Goal: Task Accomplishment & Management: Use online tool/utility

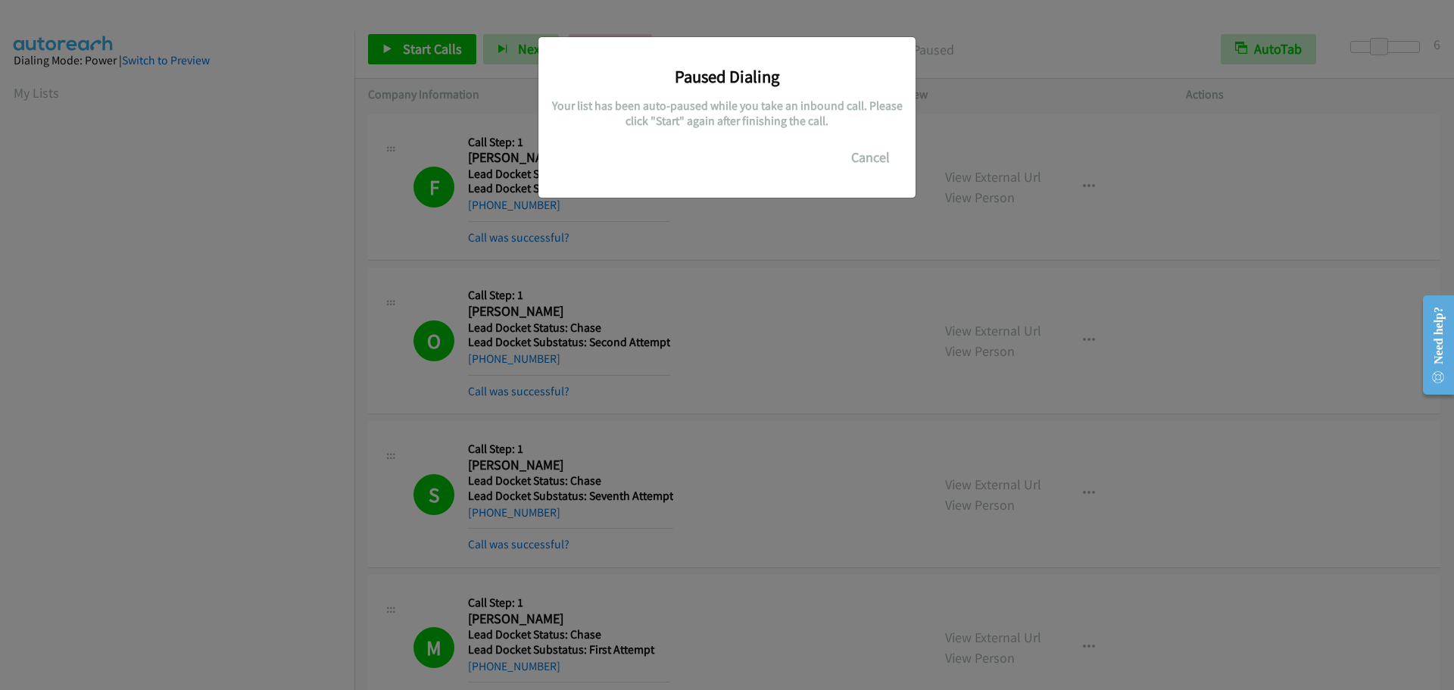
scroll to position [160, 0]
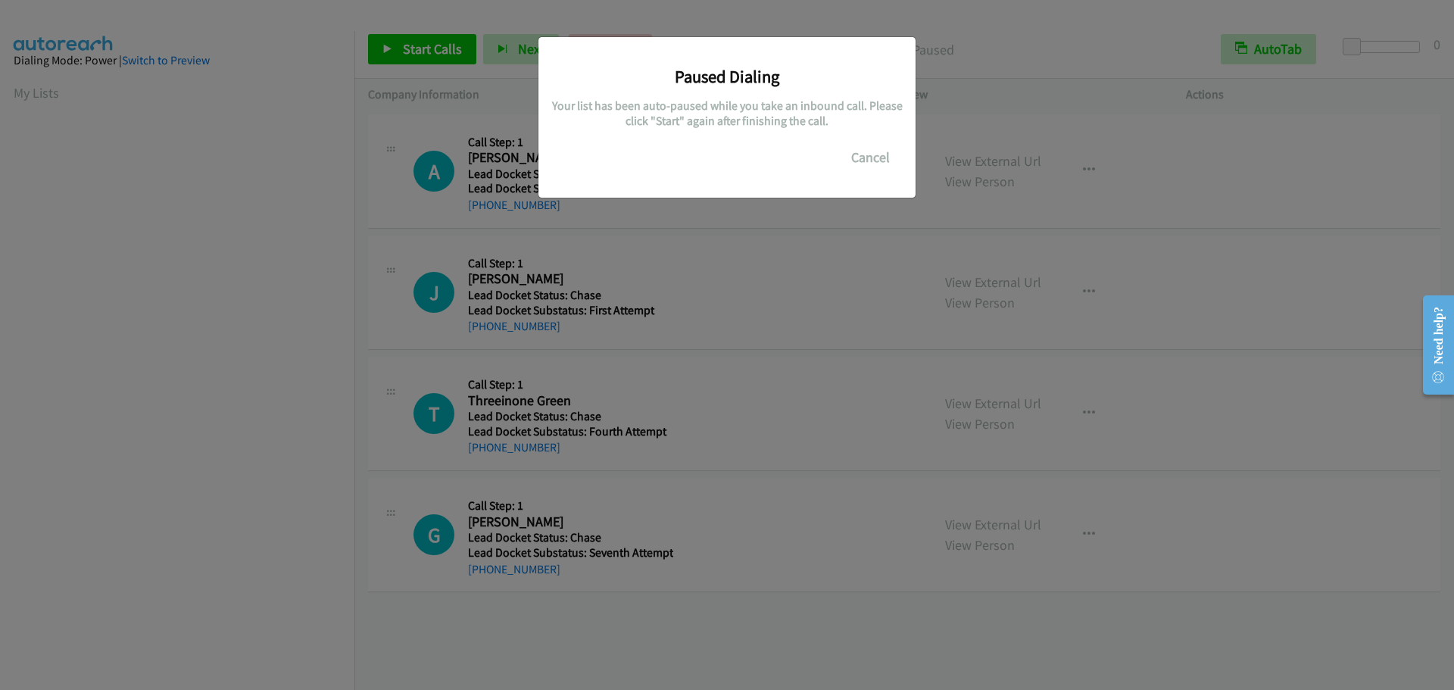
scroll to position [160, 0]
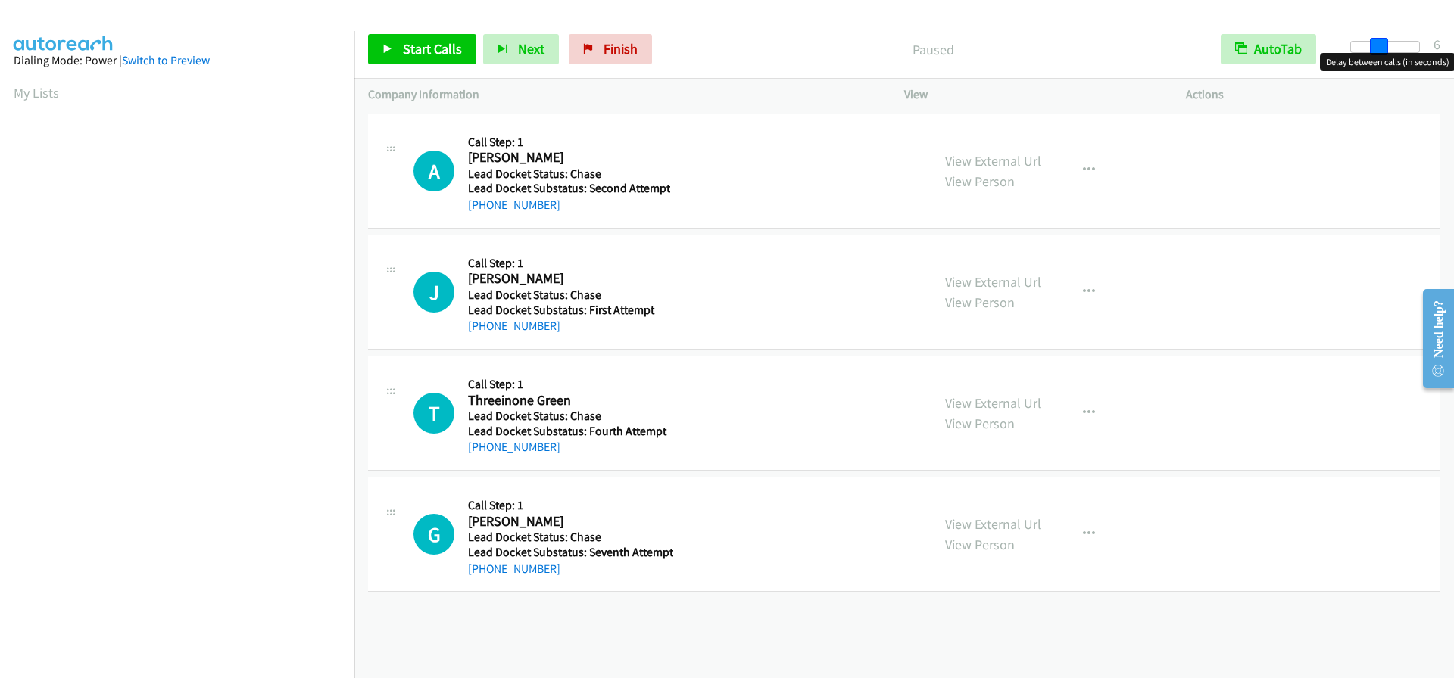
drag, startPoint x: 1357, startPoint y: 43, endPoint x: 1382, endPoint y: 39, distance: 25.3
click at [1382, 39] on span at bounding box center [1379, 47] width 18 height 18
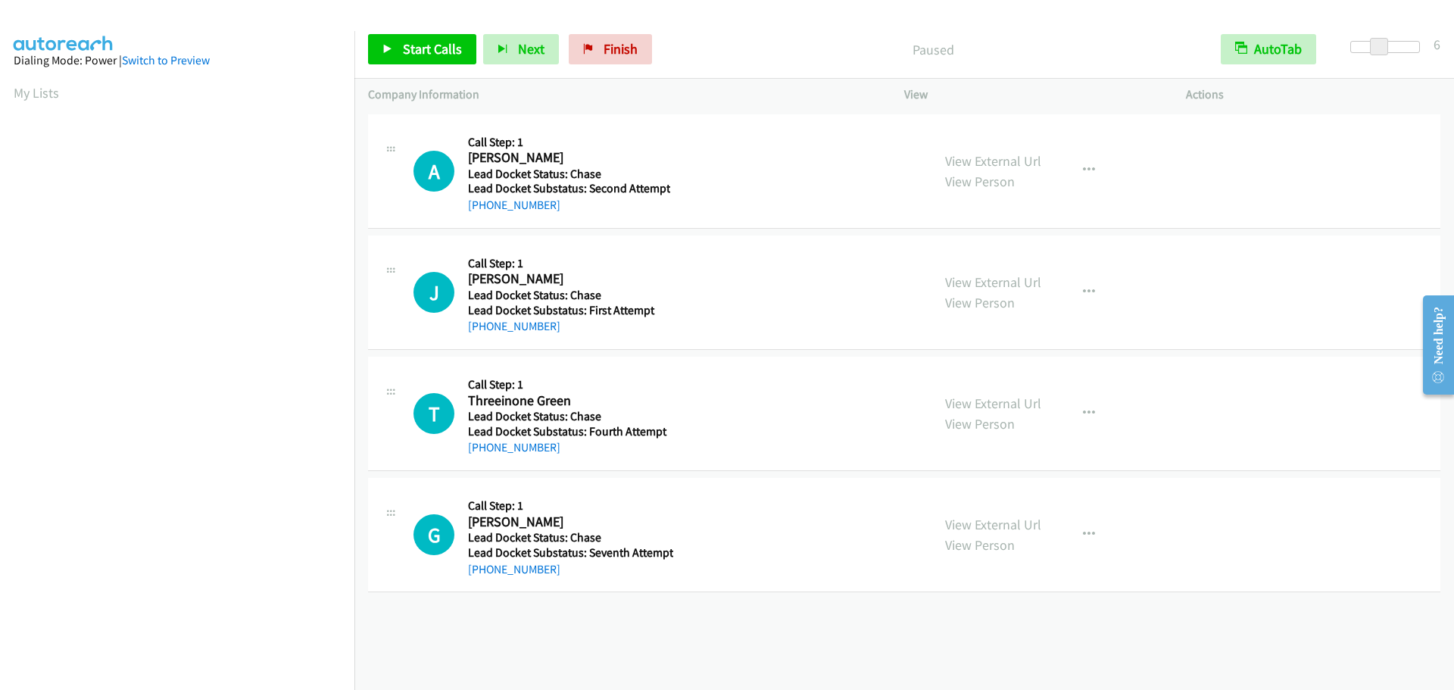
click at [13, 94] on aside "Dialing Mode: Power | Switch to Preview My Lists" at bounding box center [177, 450] width 354 height 838
click at [8, 89] on aside "Dialing Mode: Power | Switch to Preview My Lists" at bounding box center [177, 450] width 354 height 838
click at [25, 98] on link "My Lists" at bounding box center [36, 92] width 45 height 17
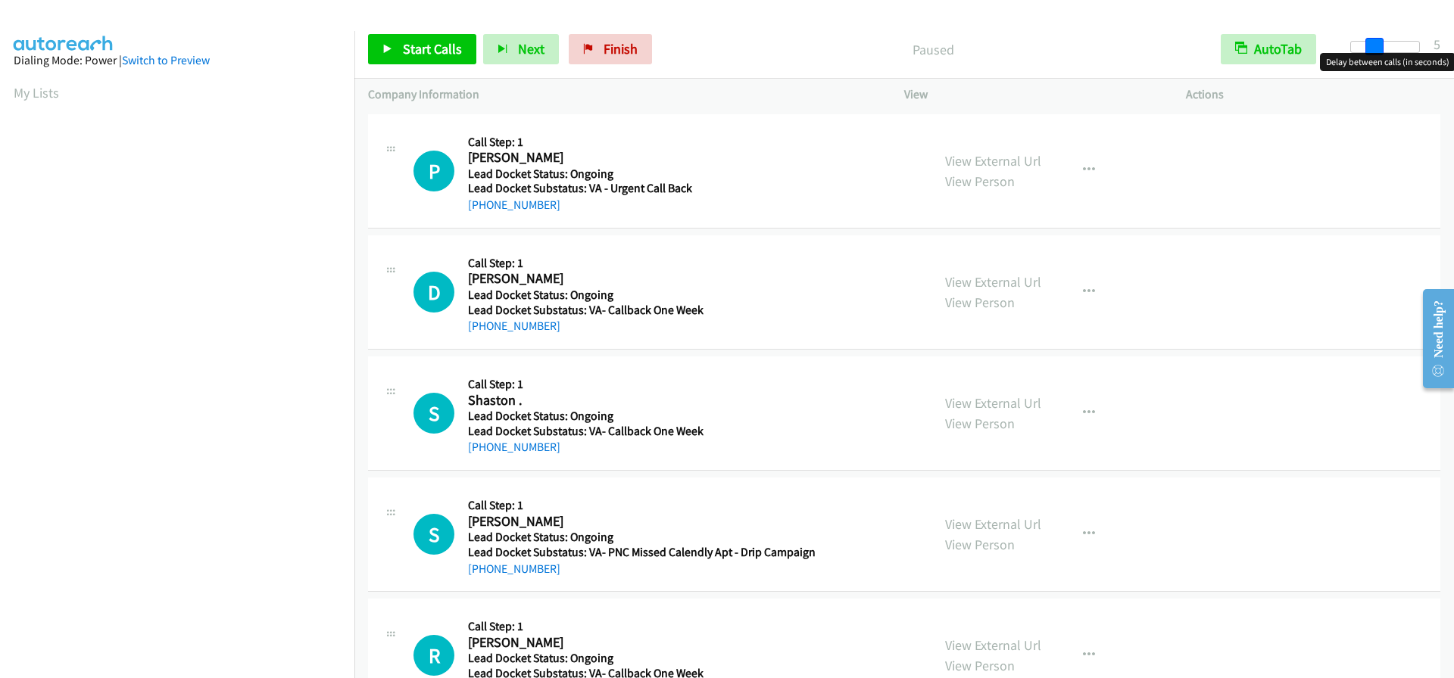
drag, startPoint x: 1346, startPoint y: 50, endPoint x: 1370, endPoint y: 49, distance: 24.2
click at [1370, 49] on span at bounding box center [1374, 47] width 18 height 18
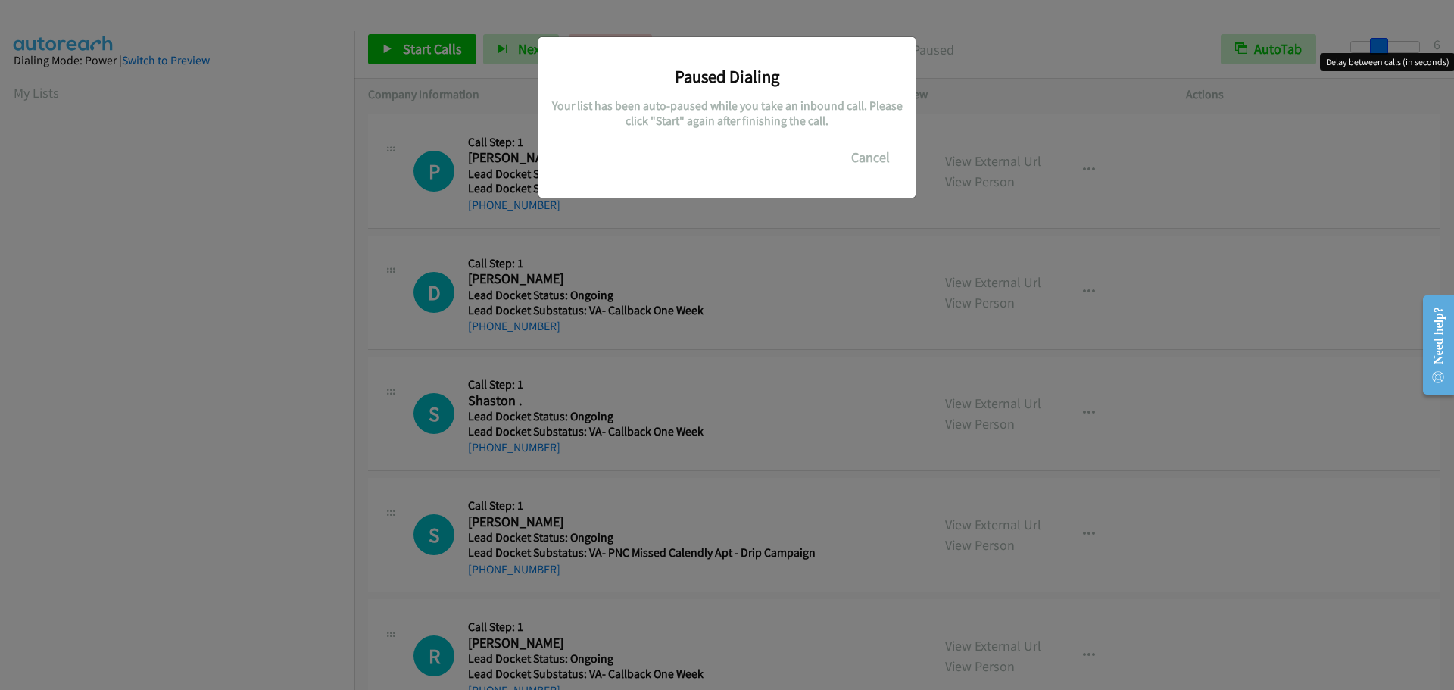
click at [1373, 49] on main "Start Calls Pause Next Finish Paused AutoTab AutoTab 6 Company Information Info…" at bounding box center [727, 36] width 1454 height 72
click at [877, 159] on button "Cancel" at bounding box center [870, 157] width 67 height 30
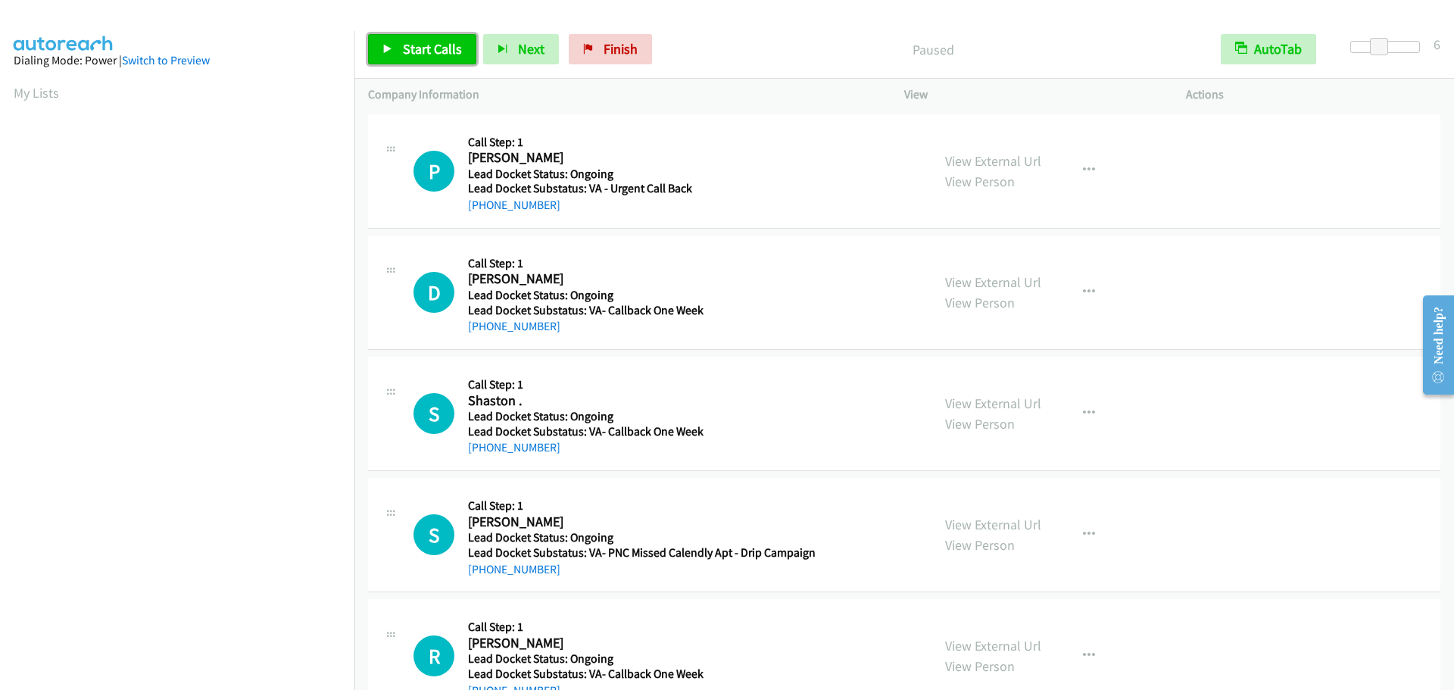
click at [451, 44] on span "Start Calls" at bounding box center [432, 48] width 59 height 17
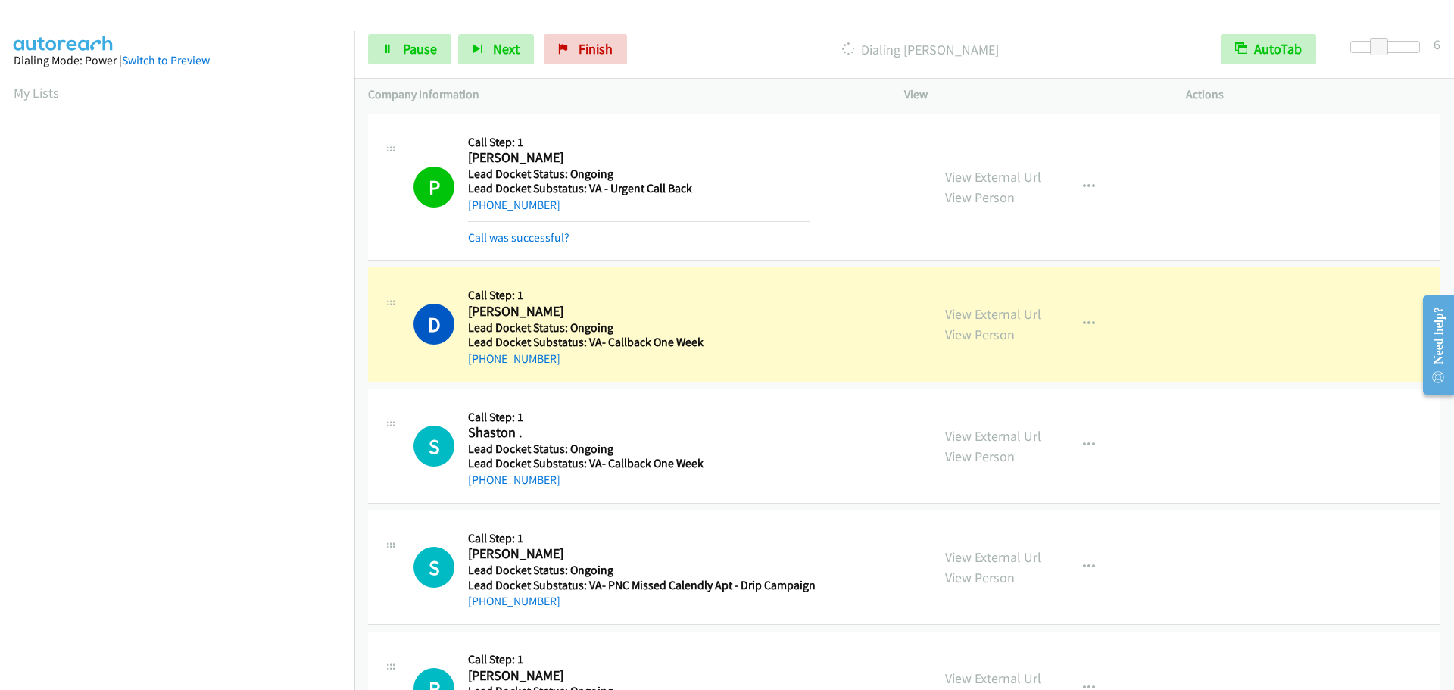
scroll to position [160, 0]
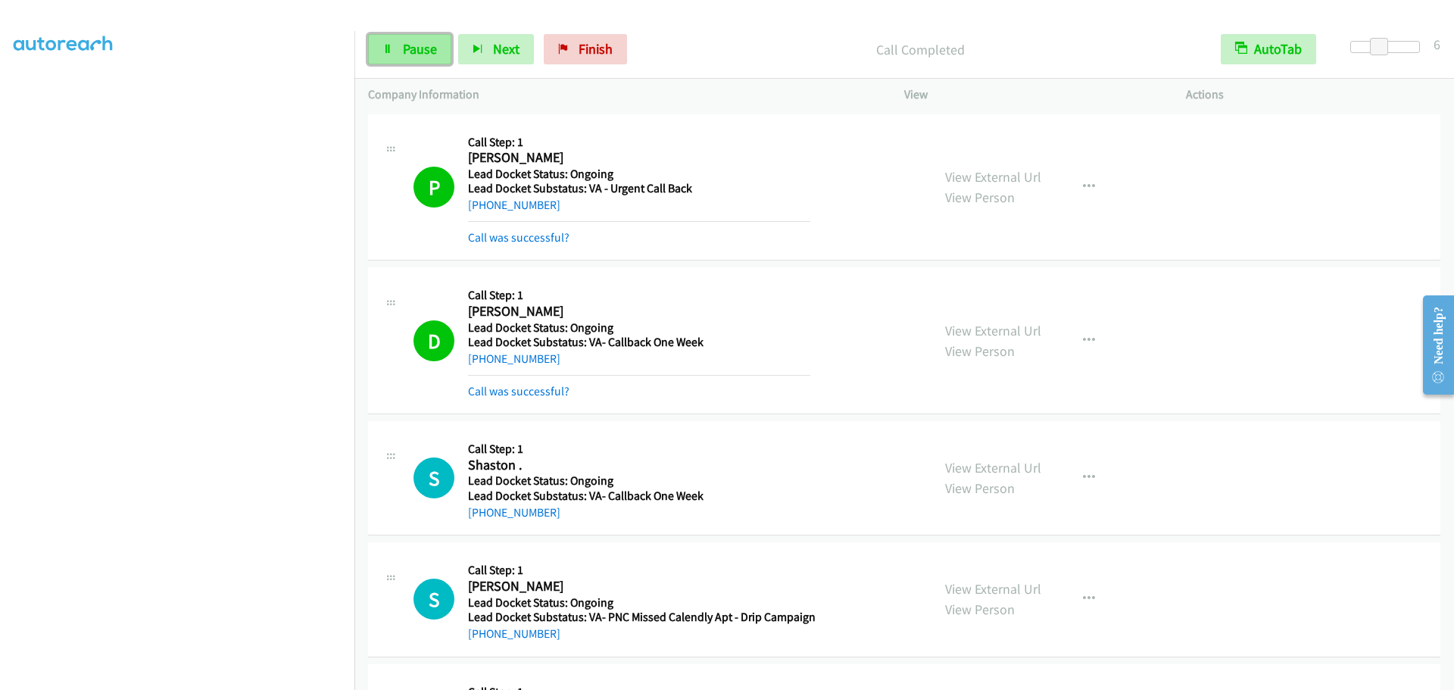
click at [422, 58] on link "Pause" at bounding box center [409, 49] width 83 height 30
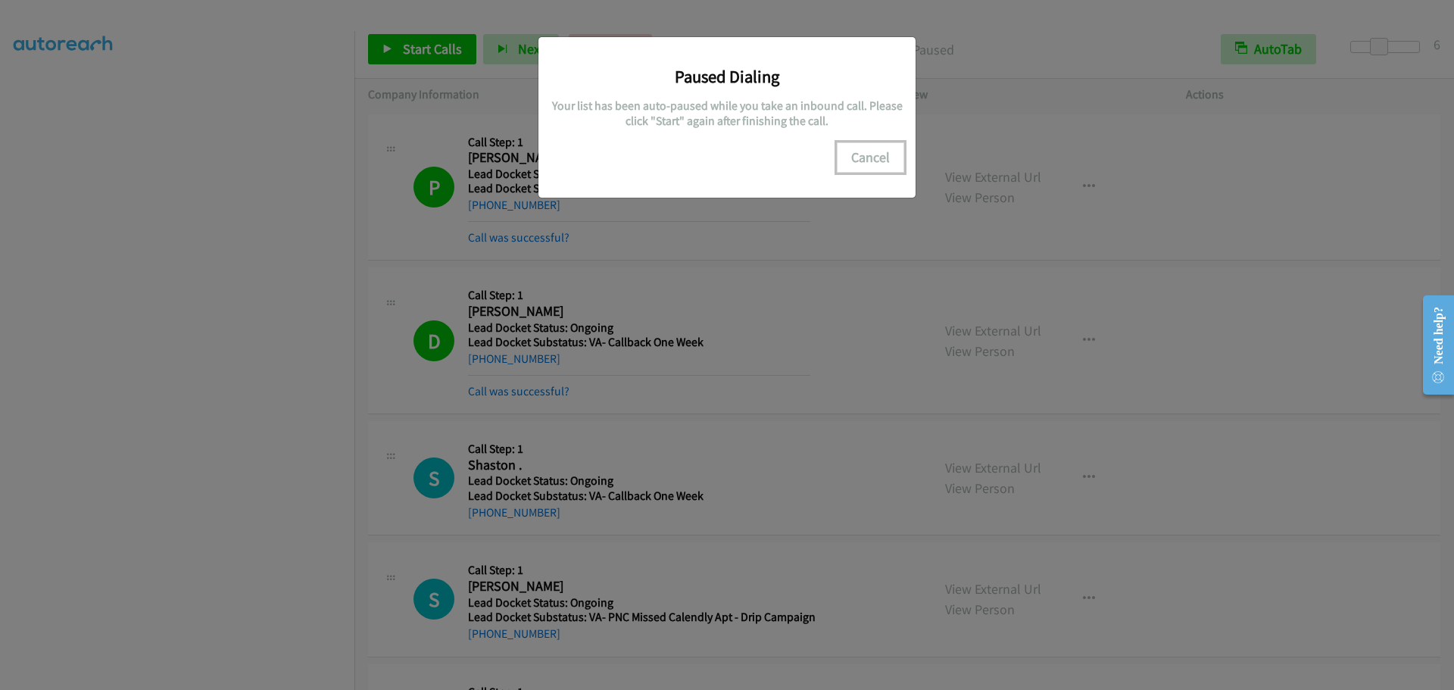
click at [871, 164] on button "Cancel" at bounding box center [870, 157] width 67 height 30
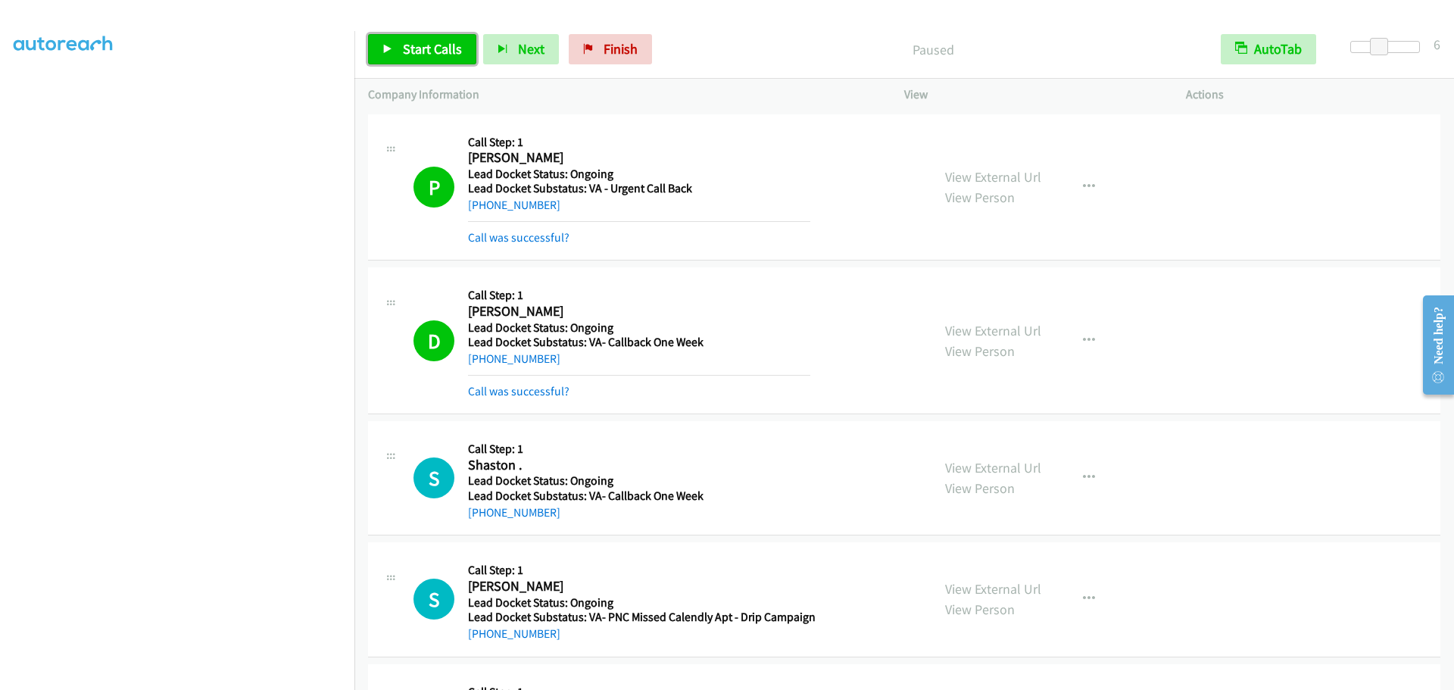
click at [444, 43] on span "Start Calls" at bounding box center [432, 48] width 59 height 17
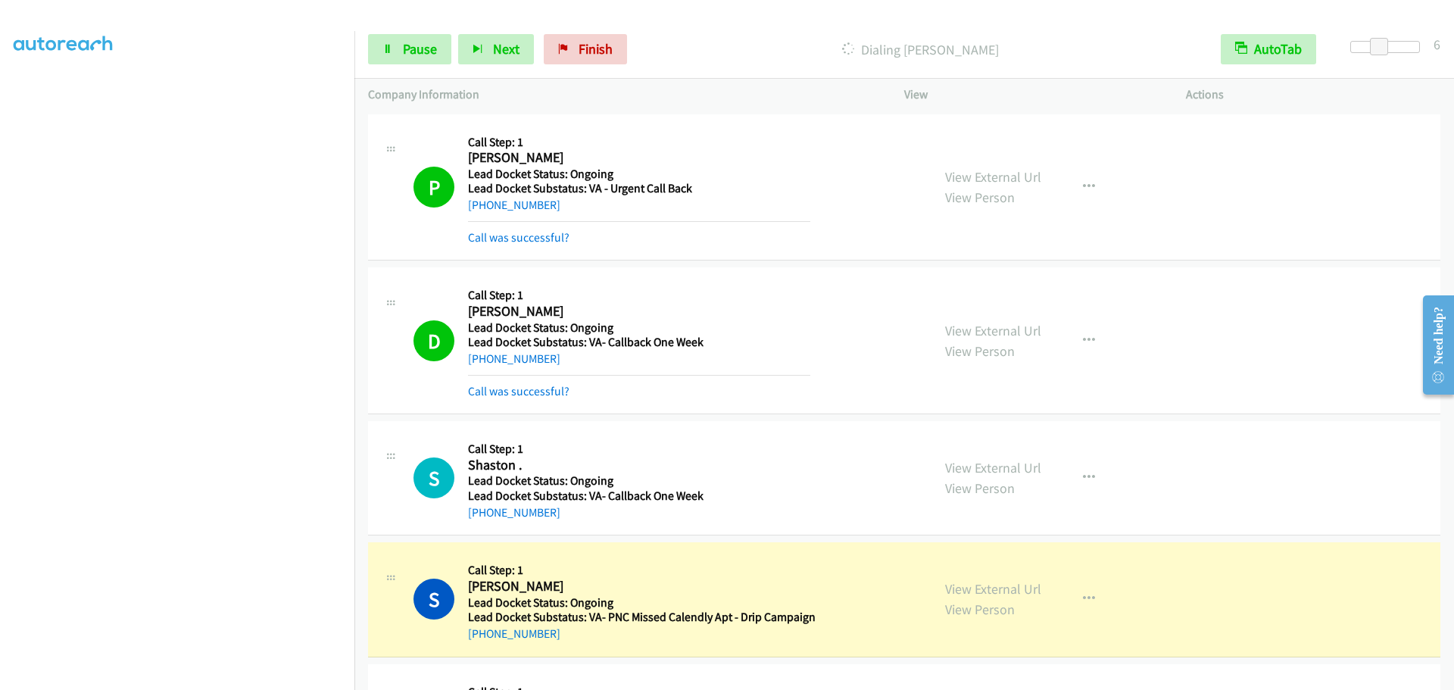
scroll to position [111, 0]
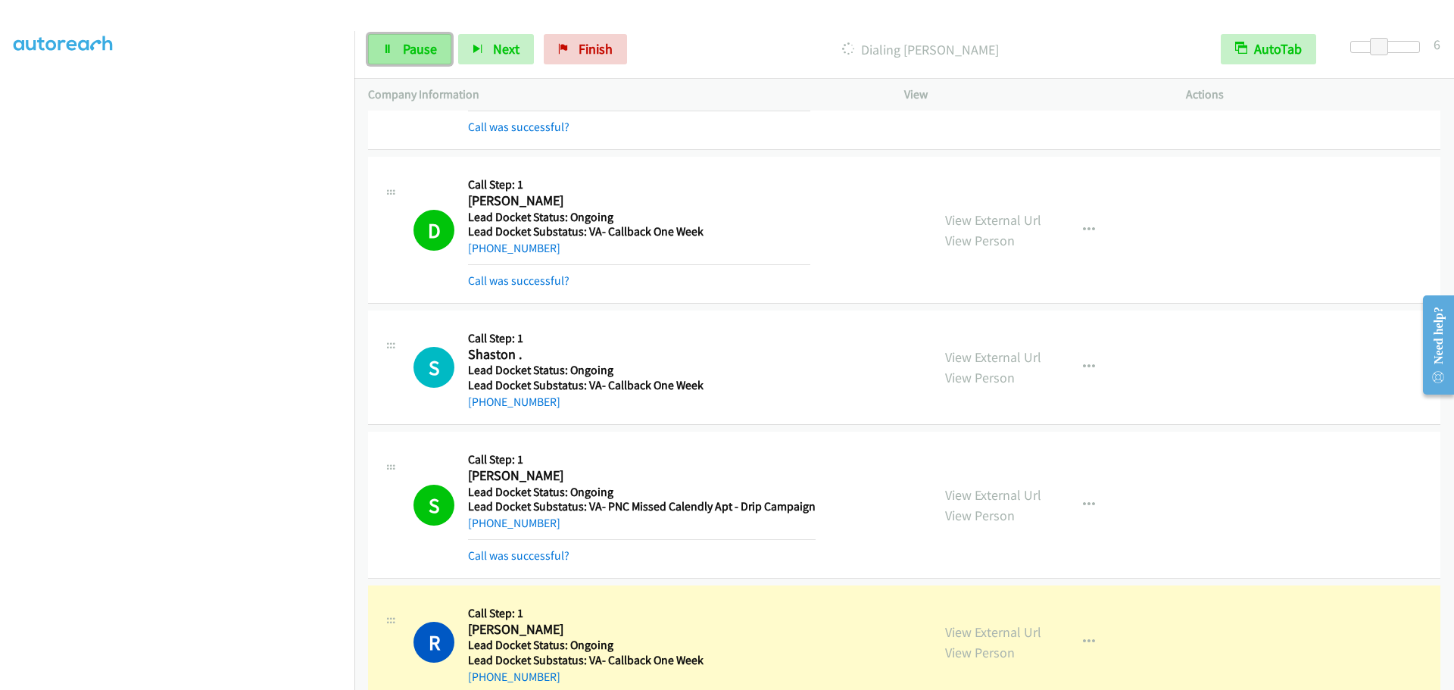
click at [426, 40] on span "Pause" at bounding box center [420, 48] width 34 height 17
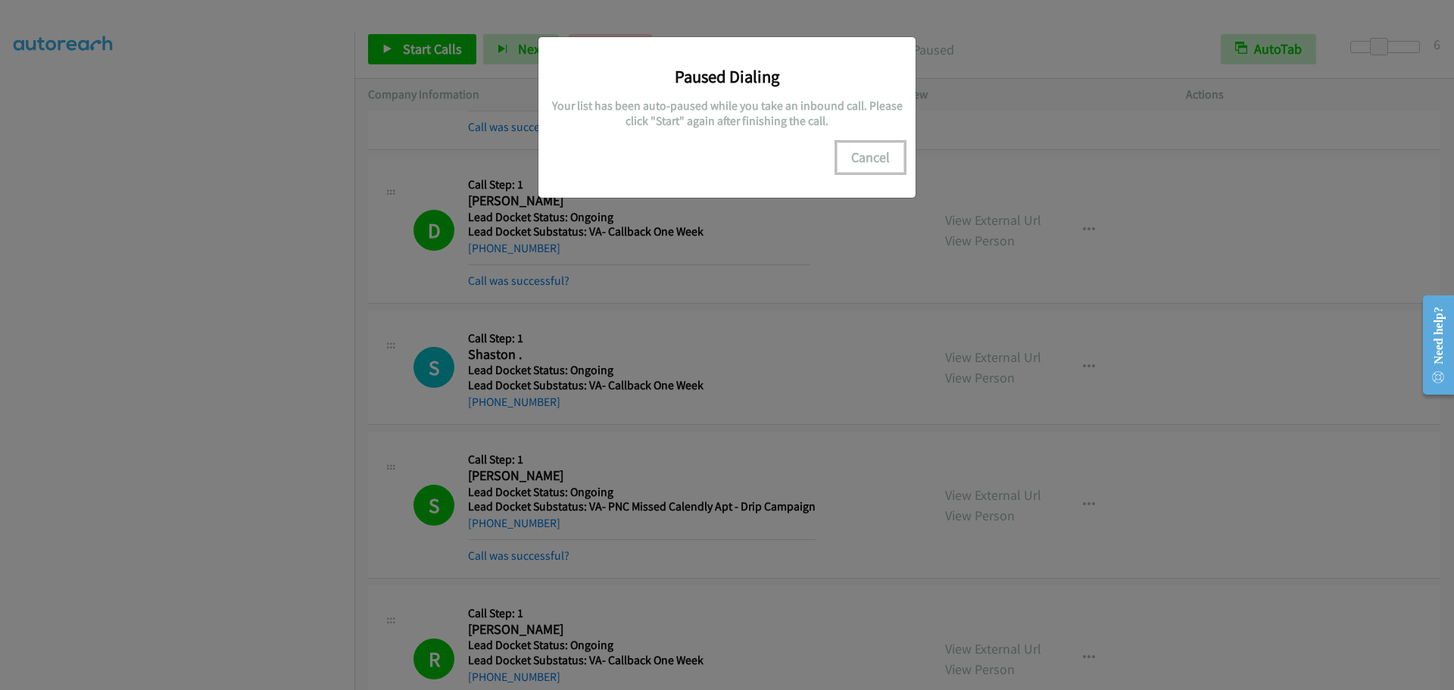
click at [876, 152] on button "Cancel" at bounding box center [870, 157] width 67 height 30
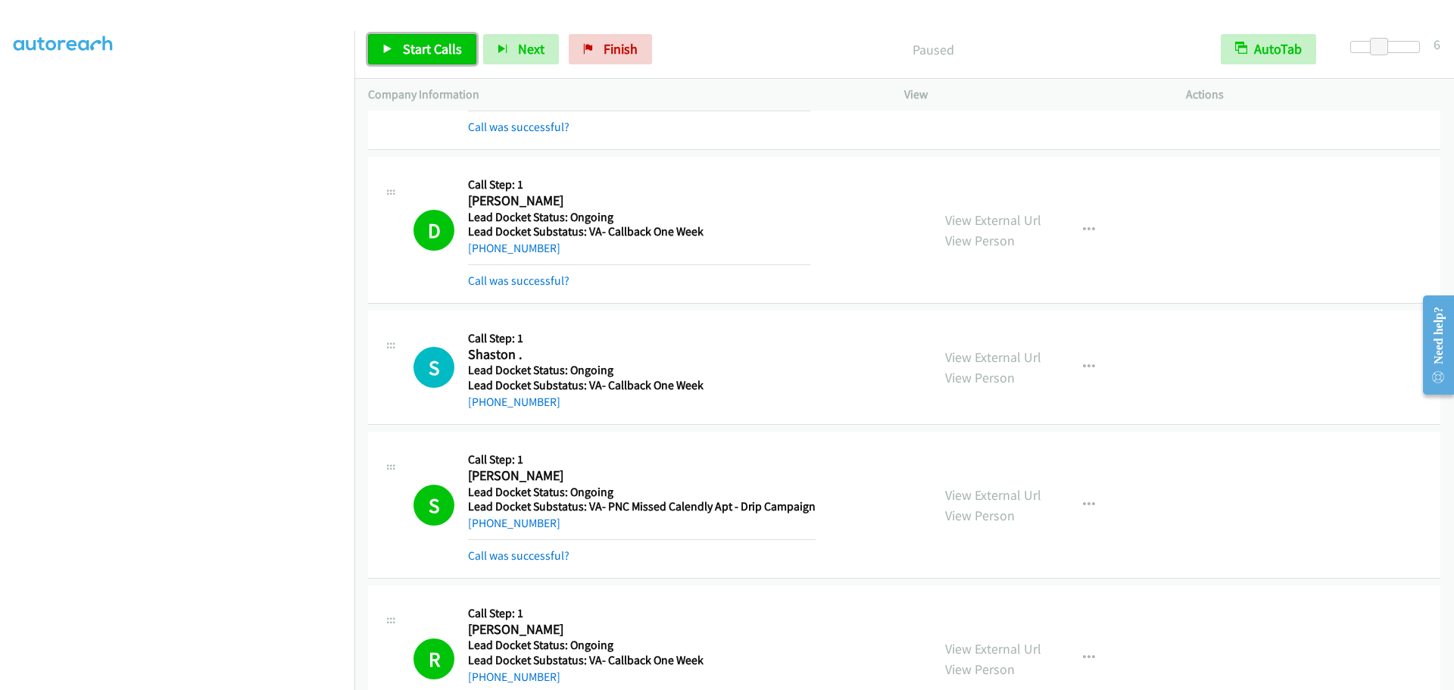
click at [457, 51] on span "Start Calls" at bounding box center [432, 48] width 59 height 17
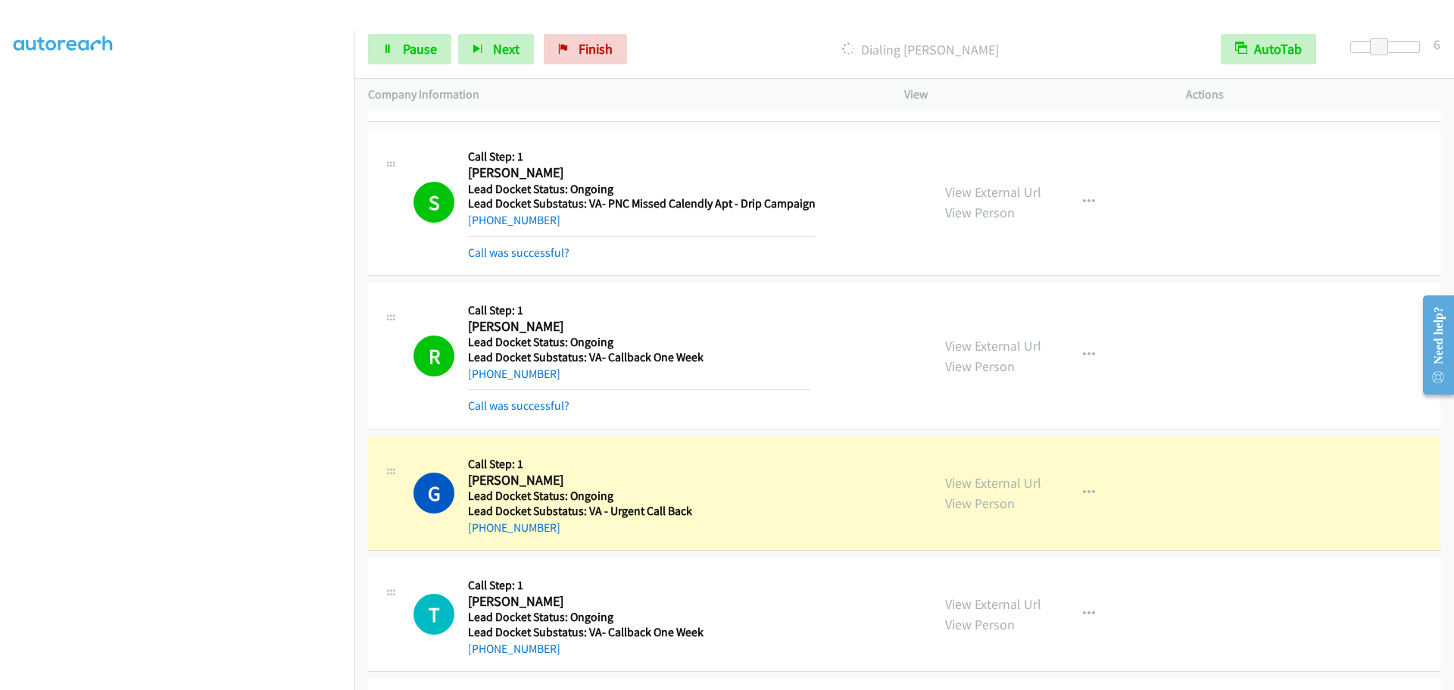
scroll to position [539, 0]
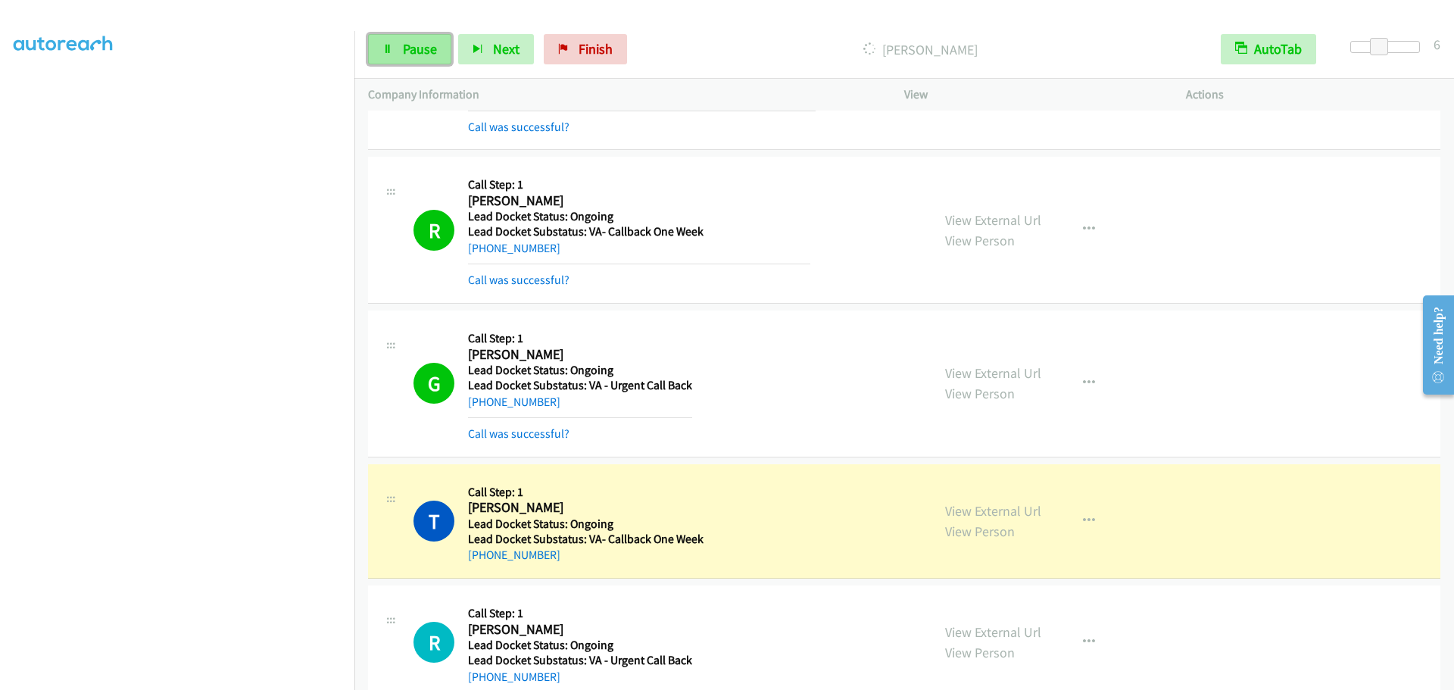
click at [404, 44] on span "Pause" at bounding box center [420, 48] width 34 height 17
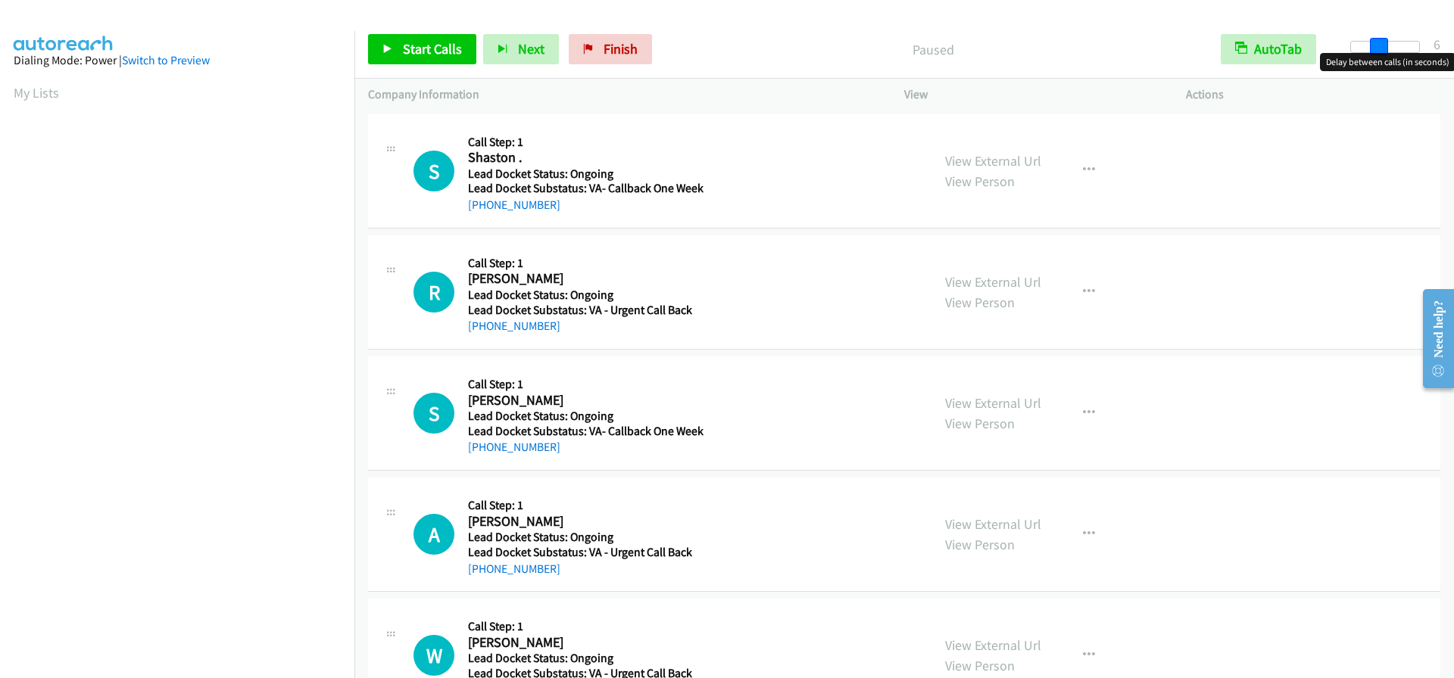
drag, startPoint x: 1352, startPoint y: 45, endPoint x: 1380, endPoint y: 49, distance: 28.4
click at [1380, 49] on span at bounding box center [1379, 47] width 18 height 18
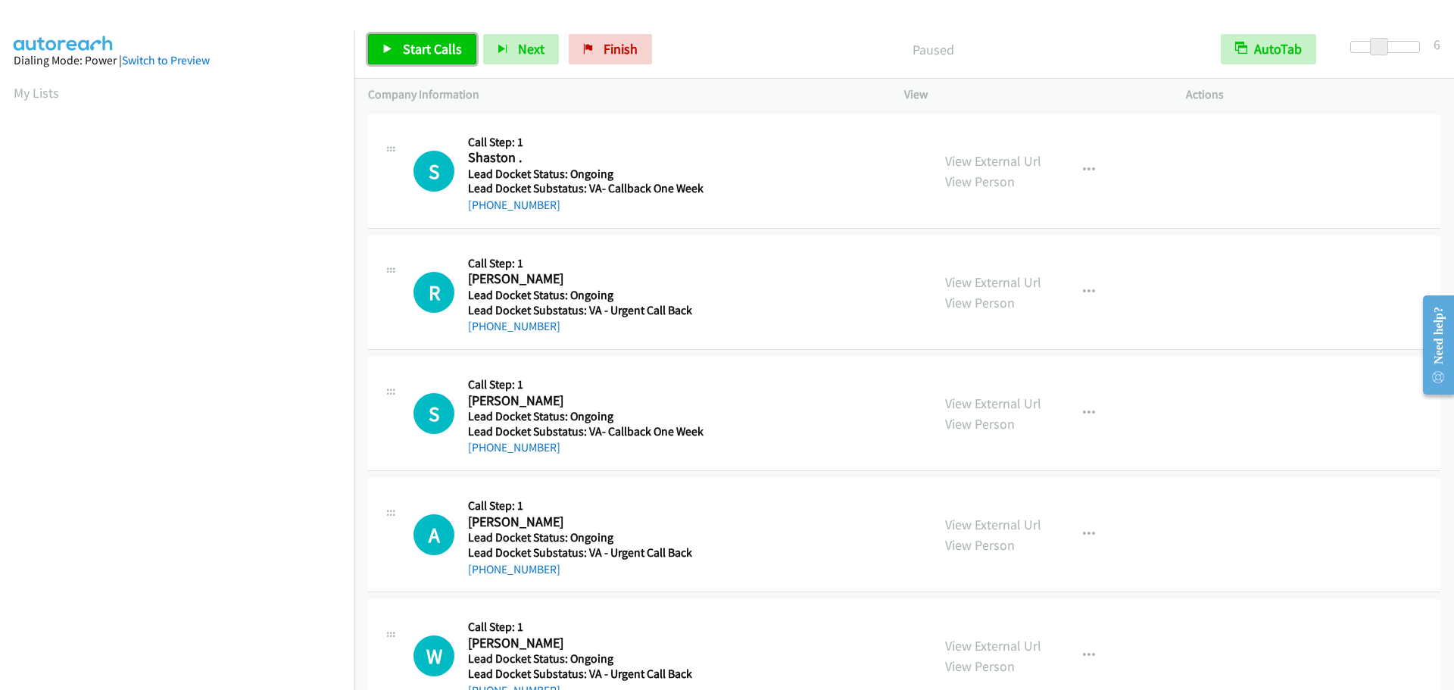
click at [419, 47] on span "Start Calls" at bounding box center [432, 48] width 59 height 17
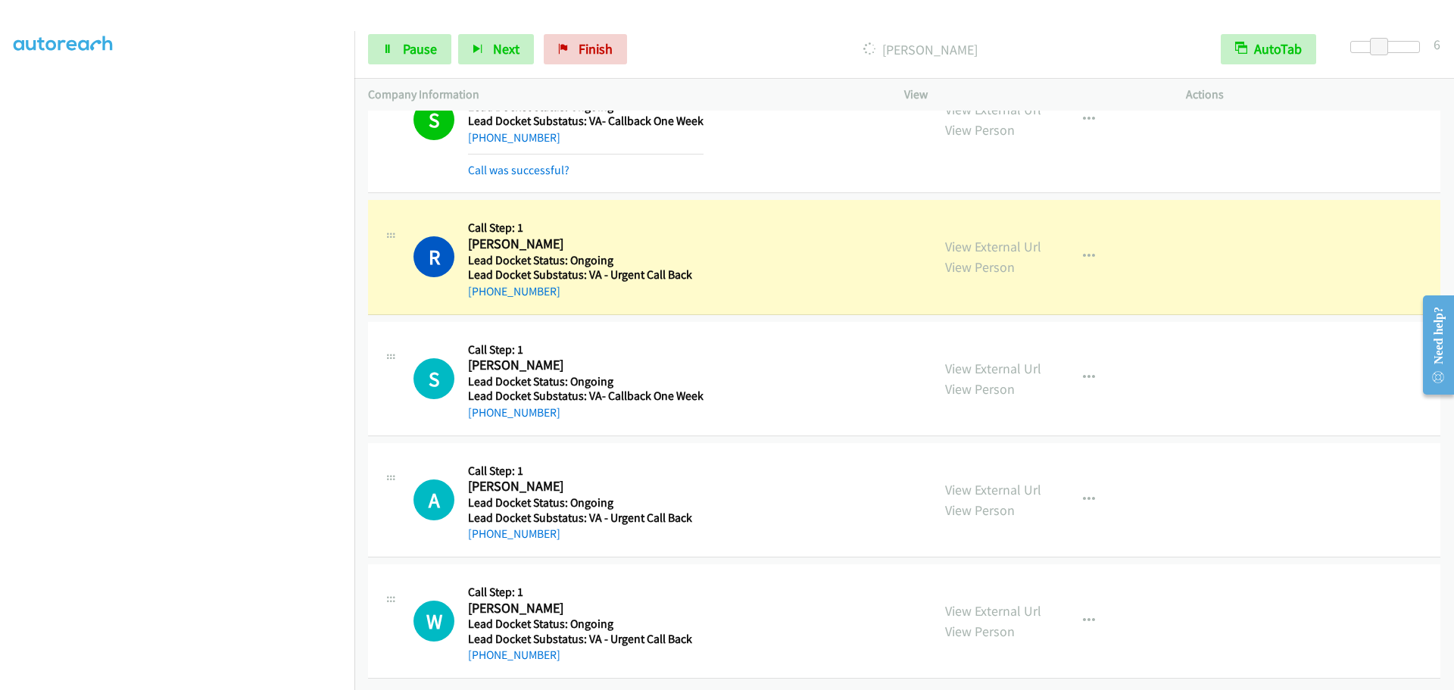
scroll to position [79, 0]
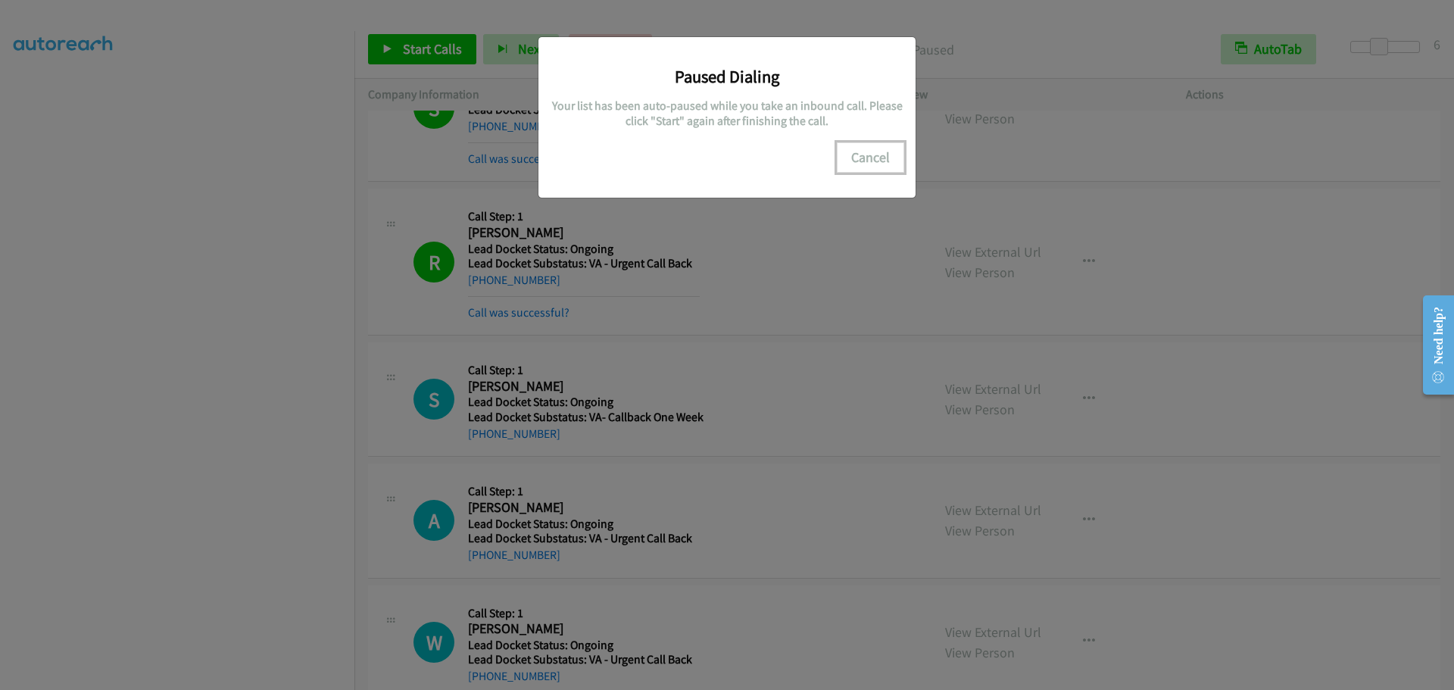
click at [880, 160] on button "Cancel" at bounding box center [870, 157] width 67 height 30
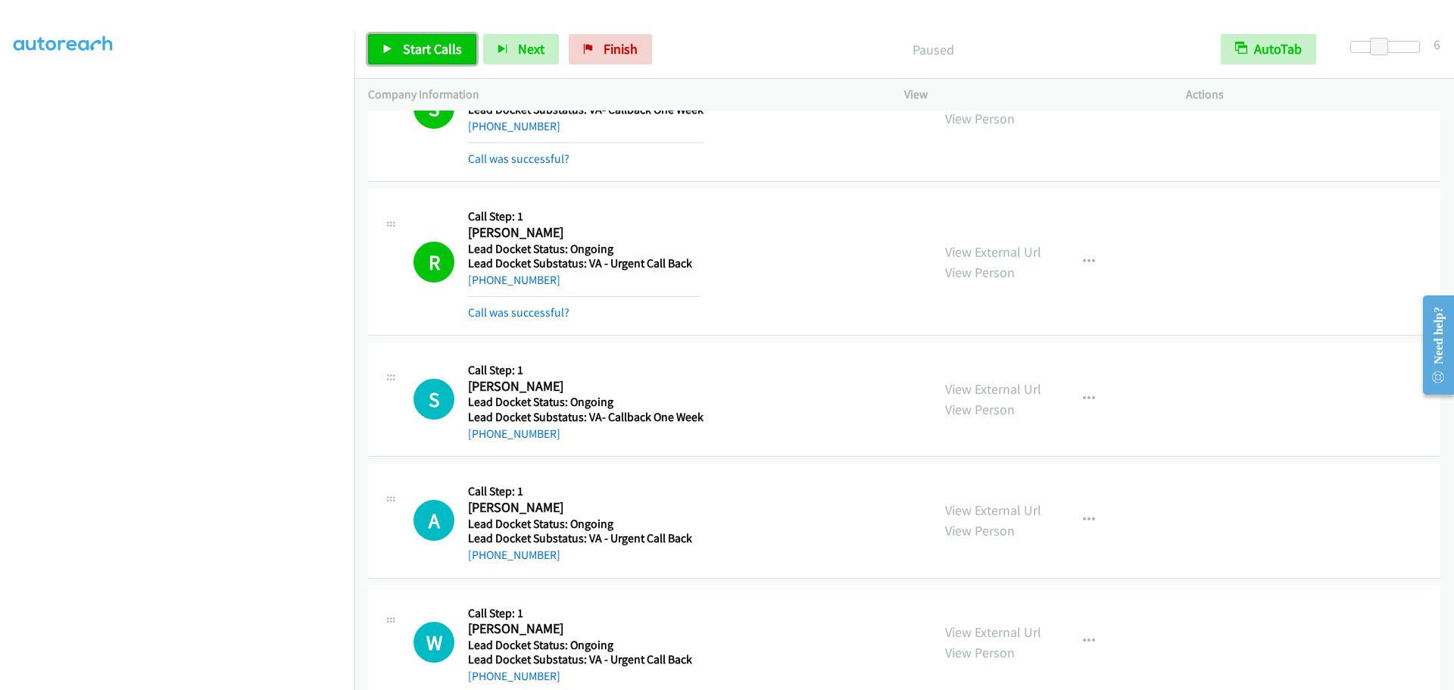
click at [435, 52] on span "Start Calls" at bounding box center [432, 48] width 59 height 17
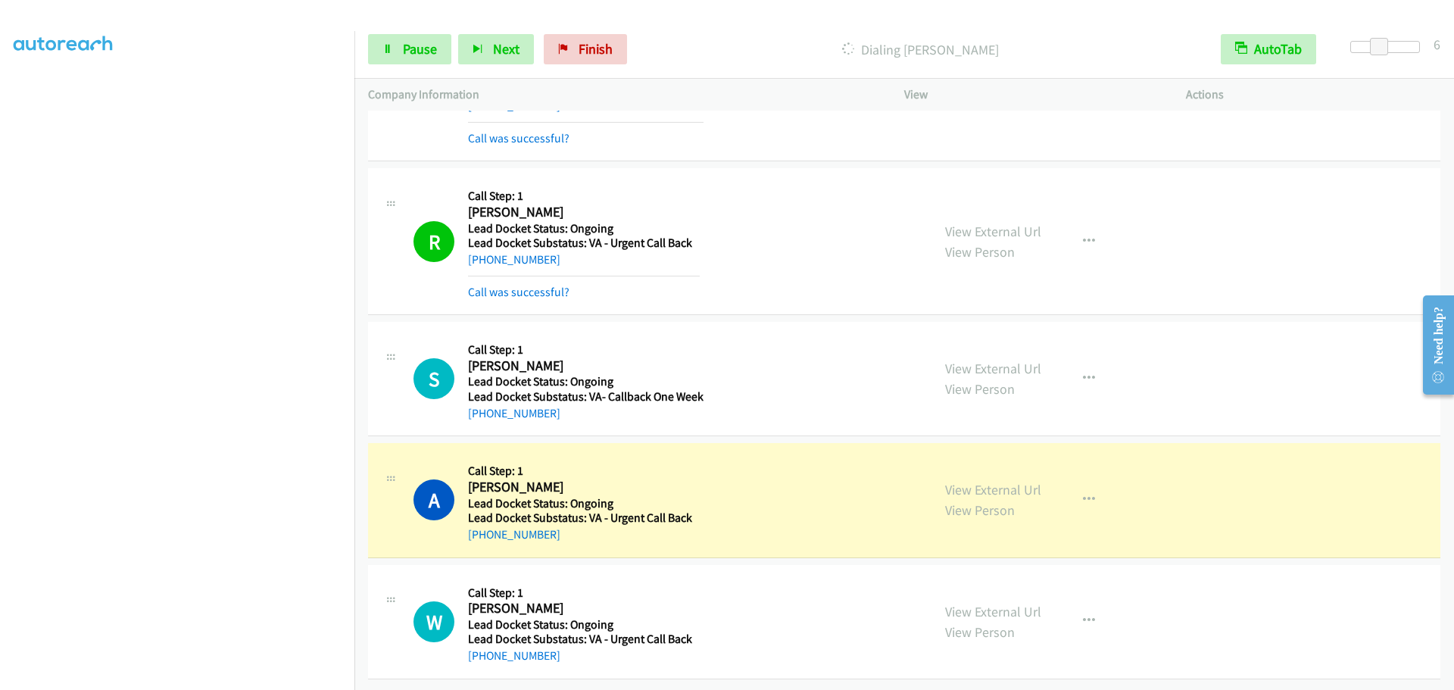
scroll to position [111, 0]
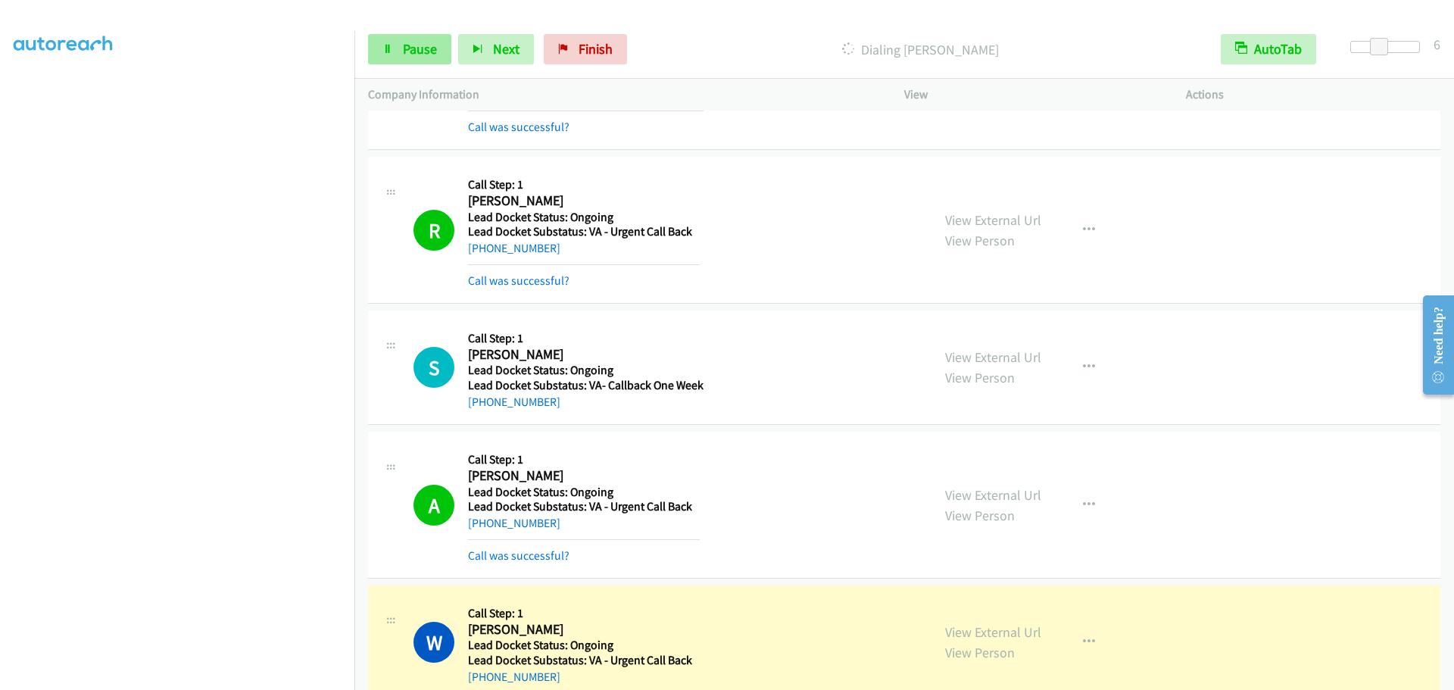
click at [391, 46] on icon at bounding box center [387, 50] width 11 height 11
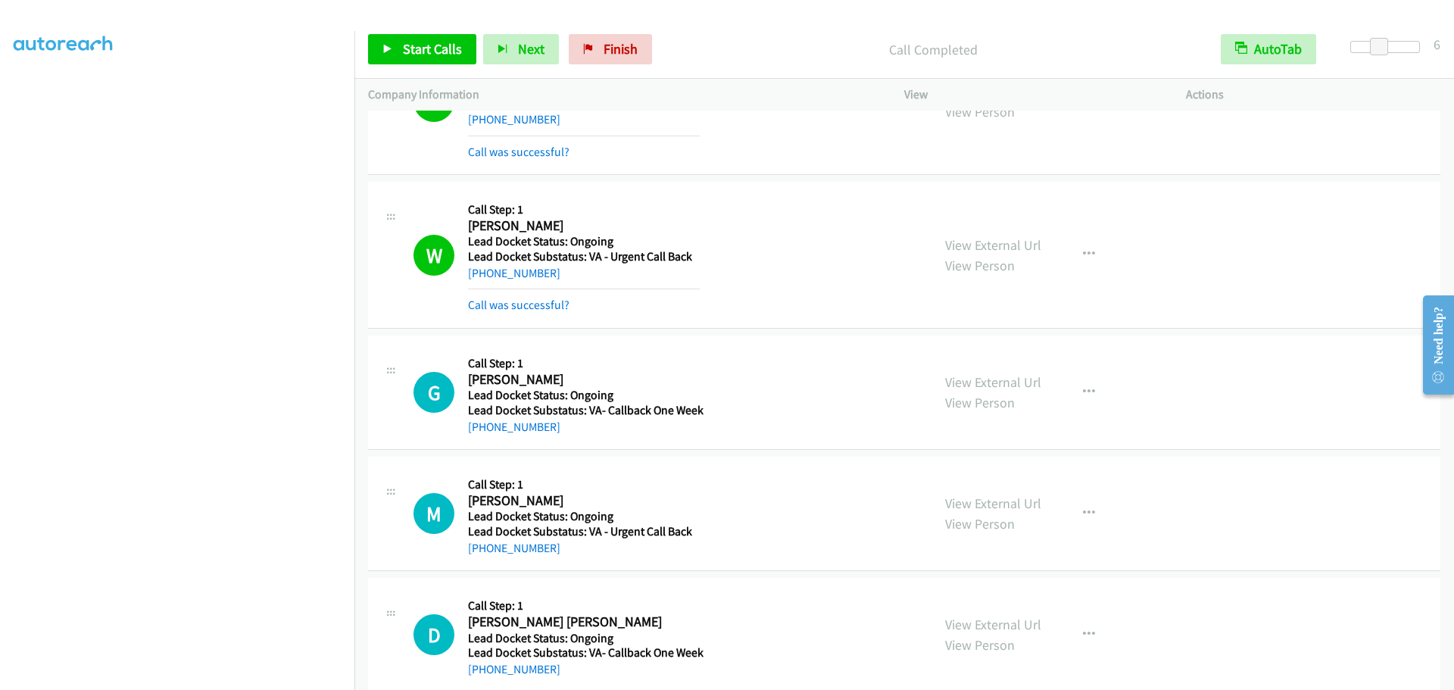
scroll to position [539, 0]
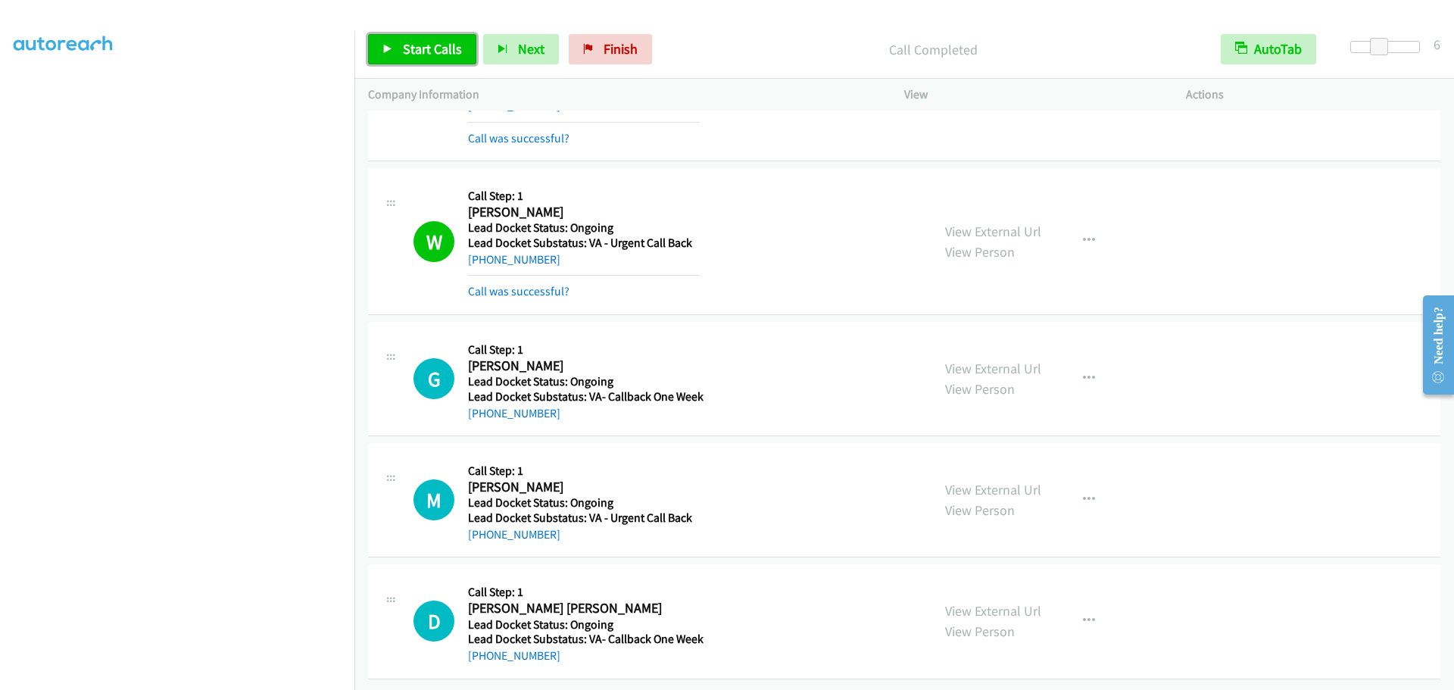
click at [386, 45] on icon at bounding box center [387, 50] width 11 height 11
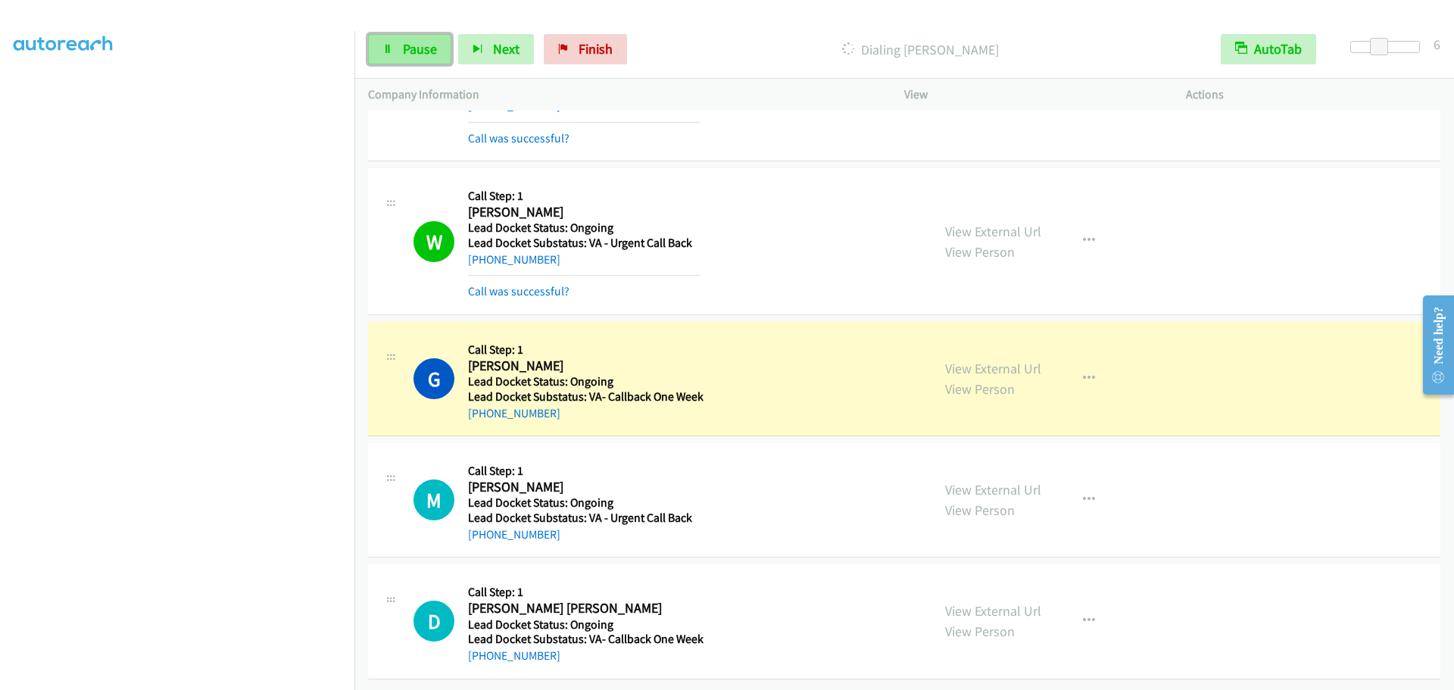
click at [426, 46] on span "Pause" at bounding box center [420, 48] width 34 height 17
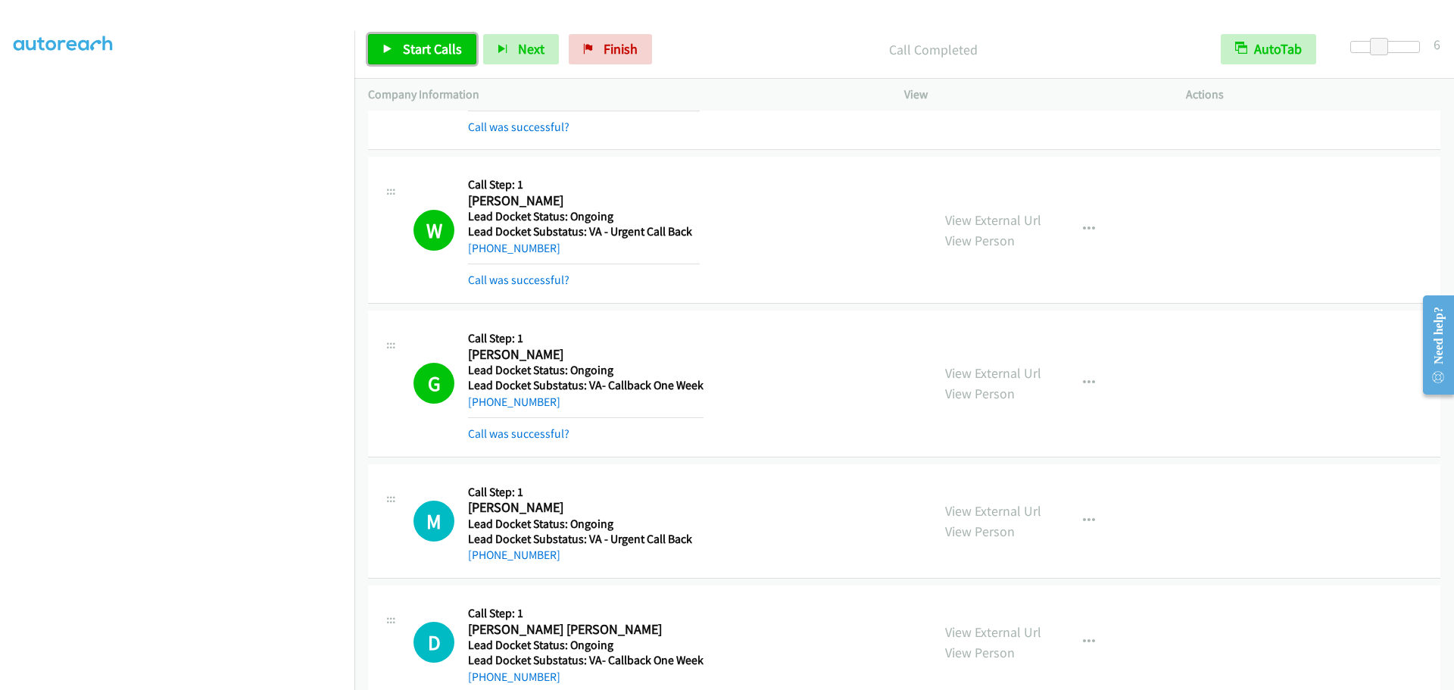
click at [435, 39] on link "Start Calls" at bounding box center [422, 49] width 108 height 30
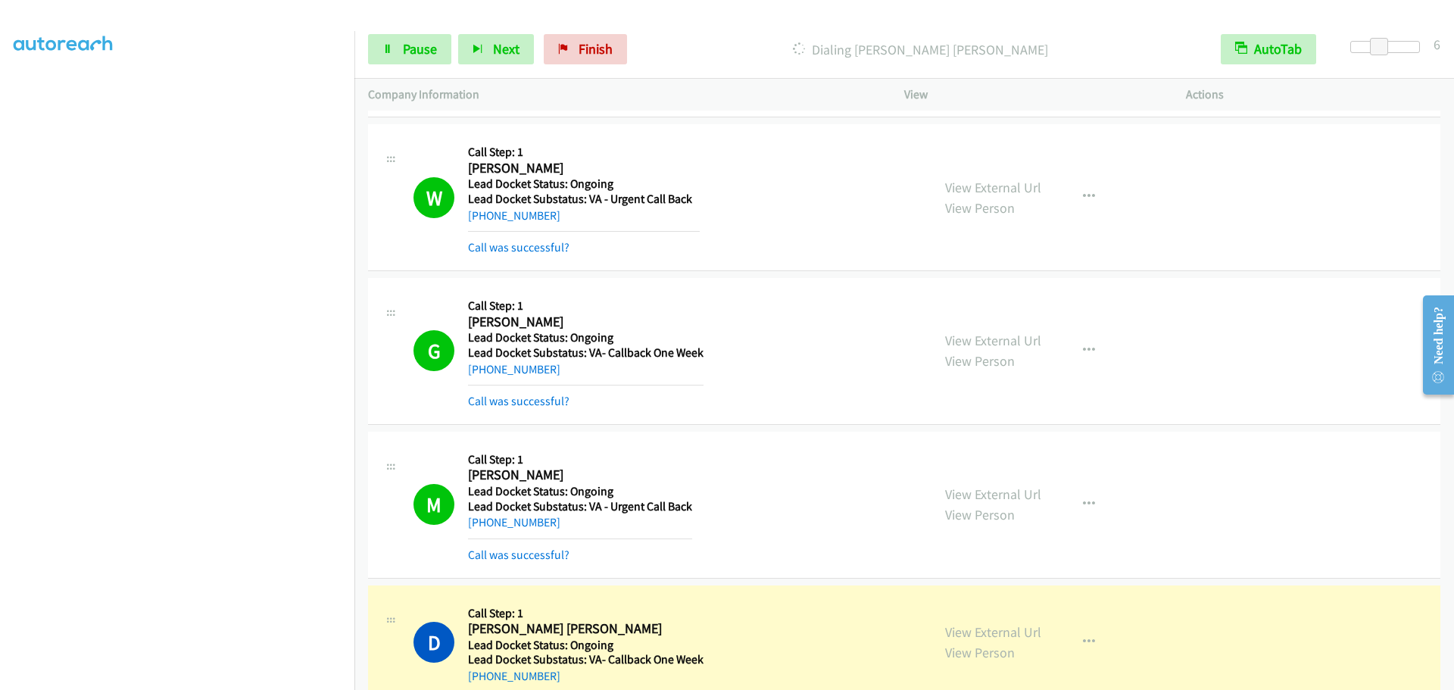
scroll to position [968, 0]
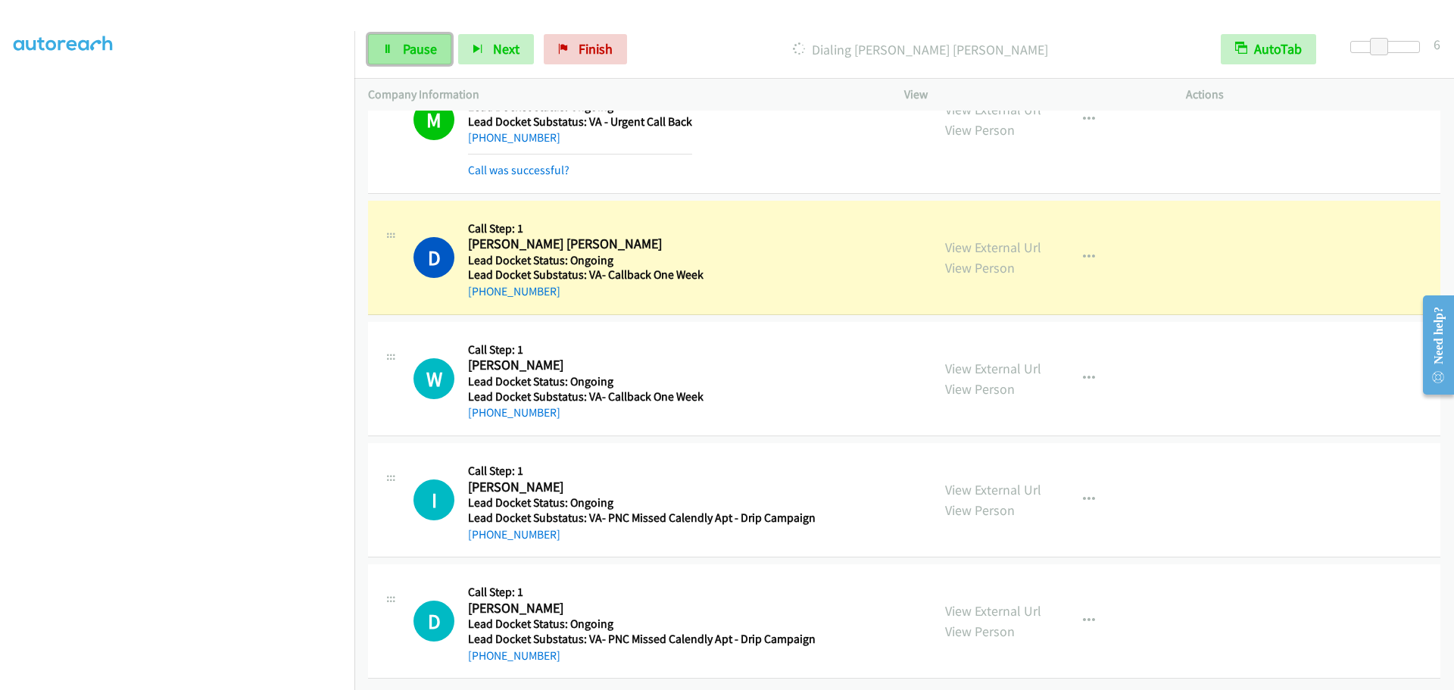
click at [417, 45] on span "Pause" at bounding box center [420, 48] width 34 height 17
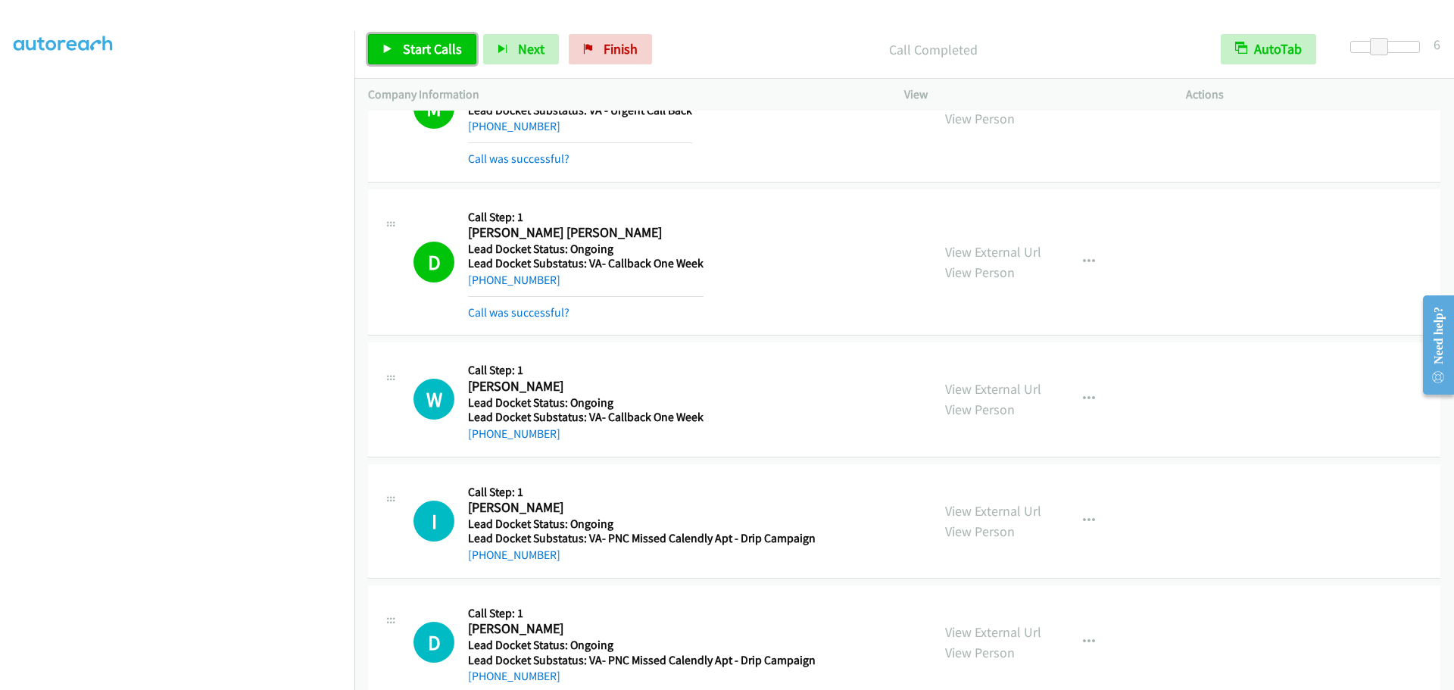
click at [420, 48] on span "Start Calls" at bounding box center [432, 48] width 59 height 17
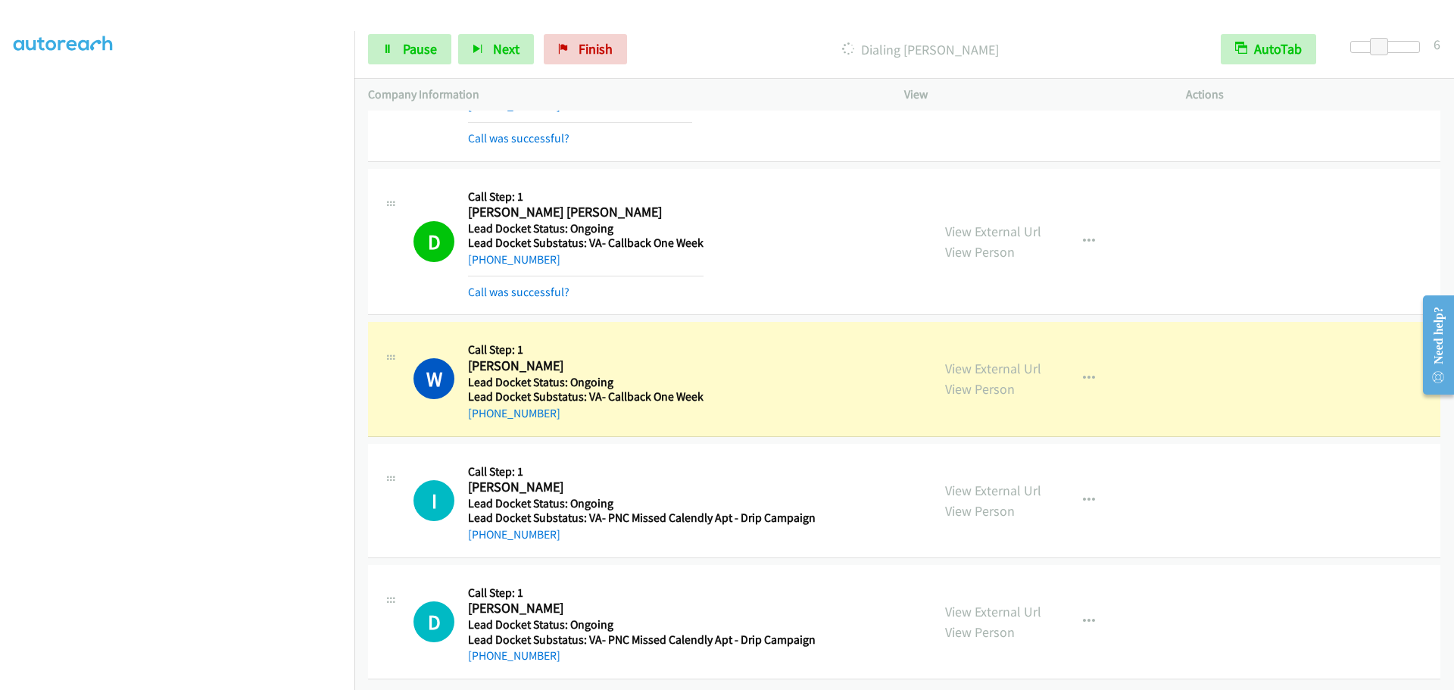
scroll to position [999, 0]
click at [405, 52] on span "Pause" at bounding box center [420, 48] width 34 height 17
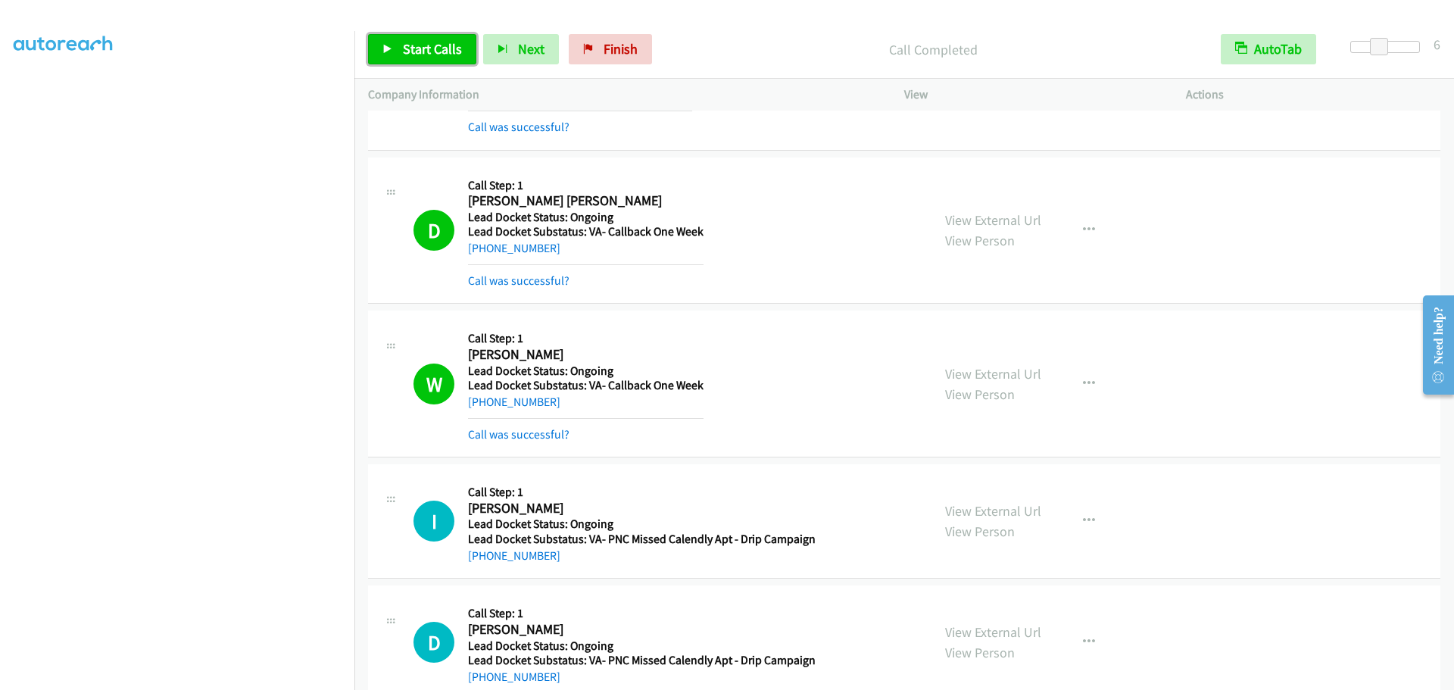
click at [398, 55] on link "Start Calls" at bounding box center [422, 49] width 108 height 30
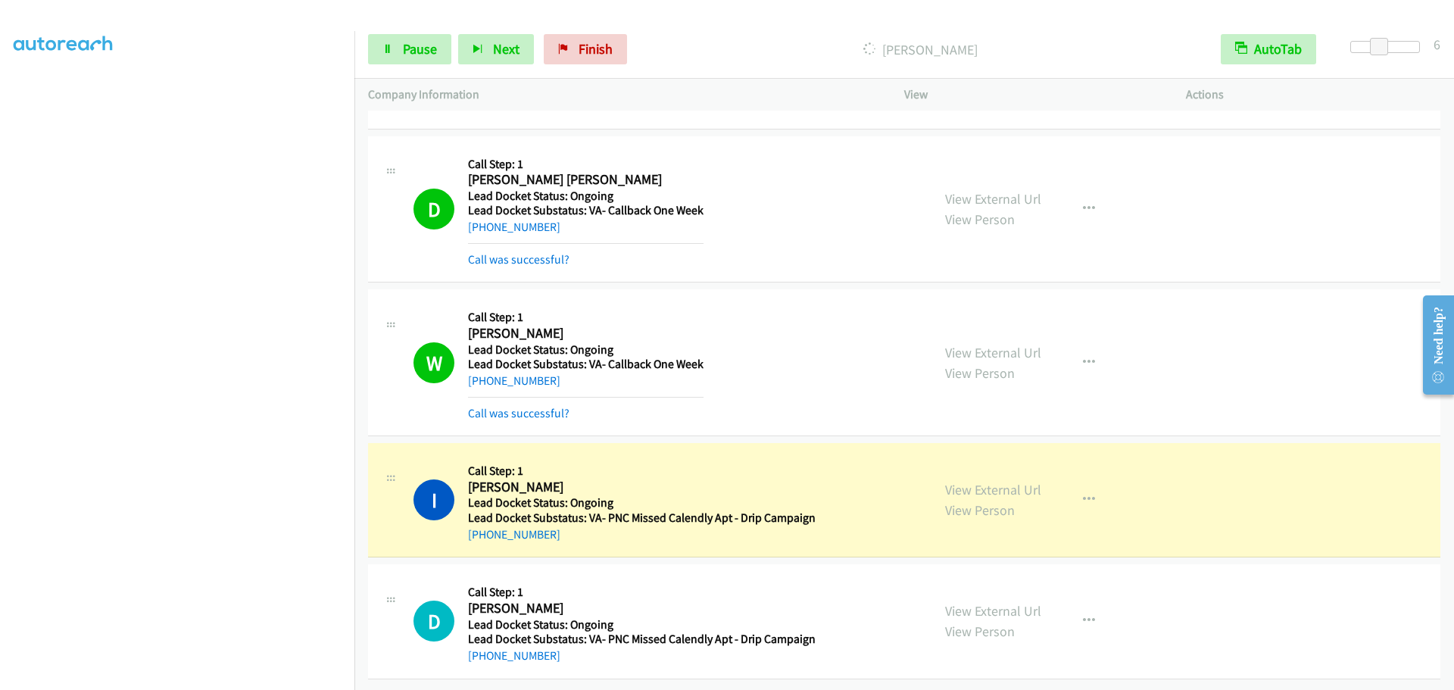
scroll to position [1032, 0]
click at [420, 53] on span "Pause" at bounding box center [420, 48] width 34 height 17
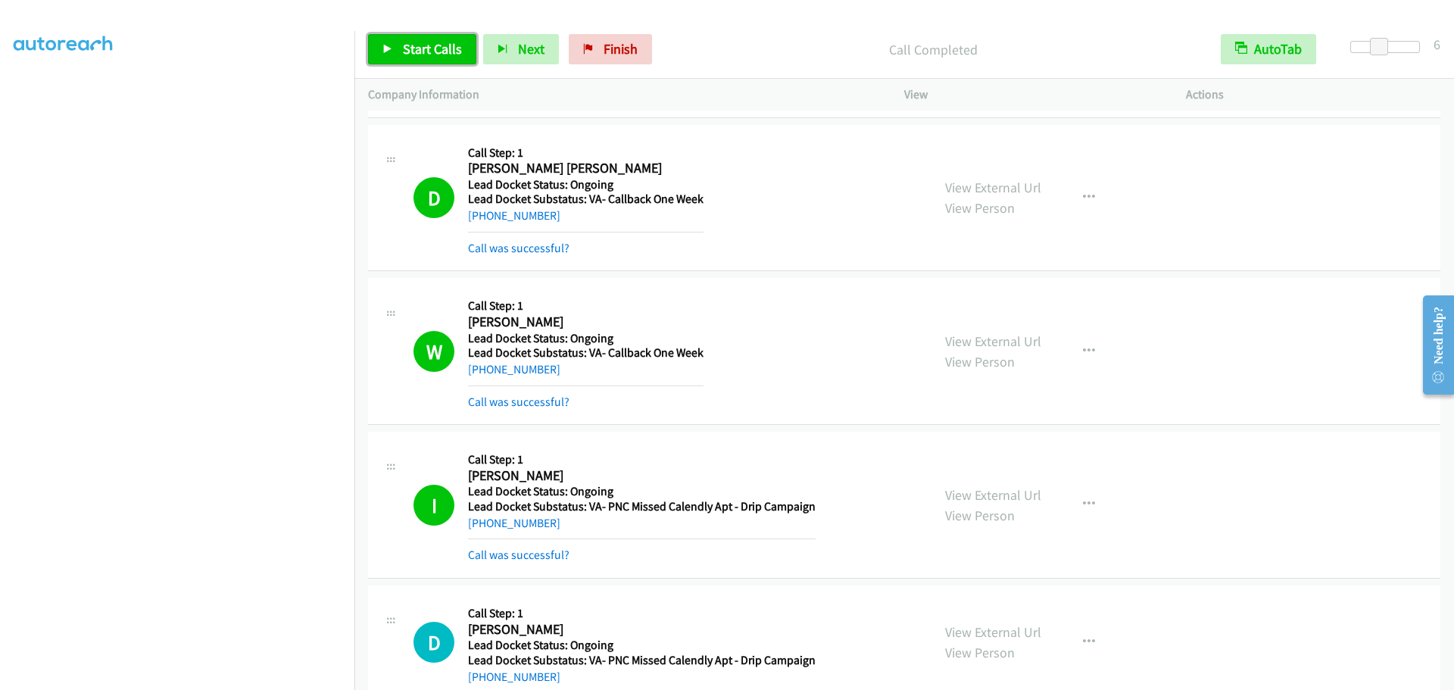
click at [439, 50] on span "Start Calls" at bounding box center [432, 48] width 59 height 17
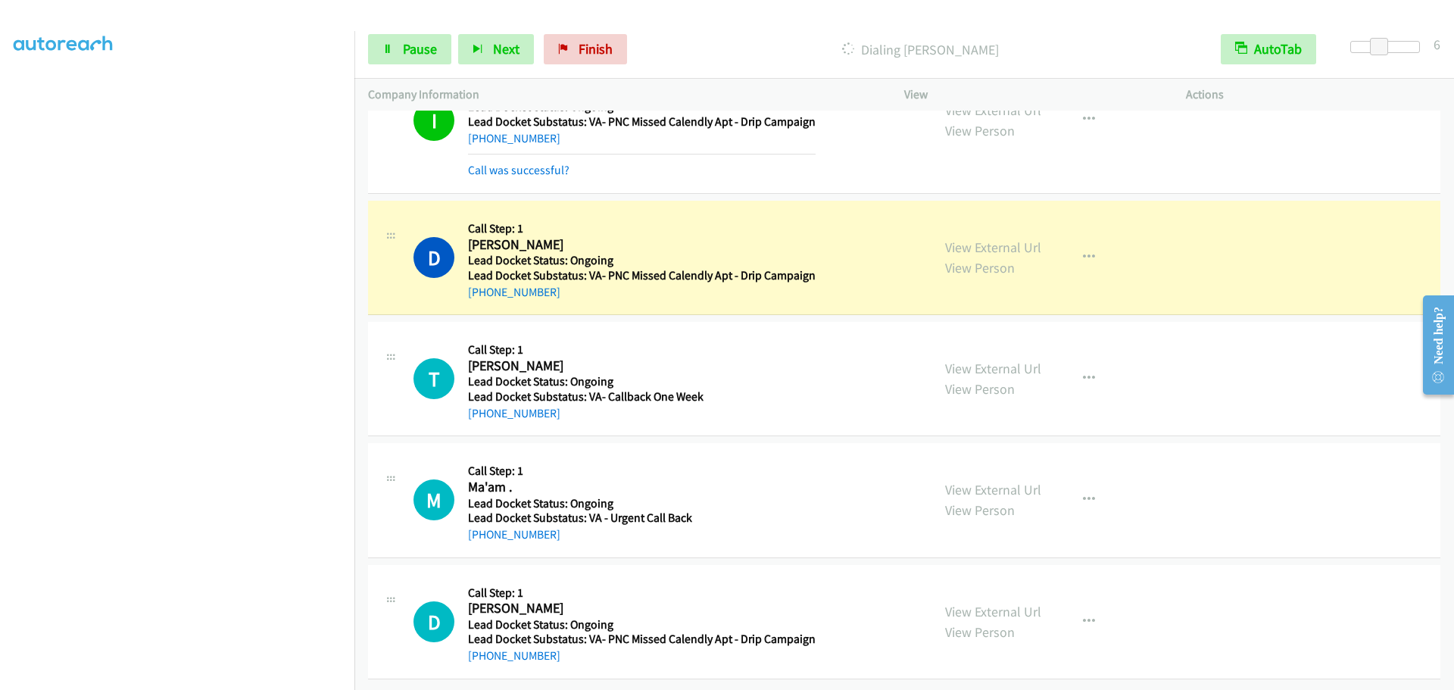
scroll to position [1428, 0]
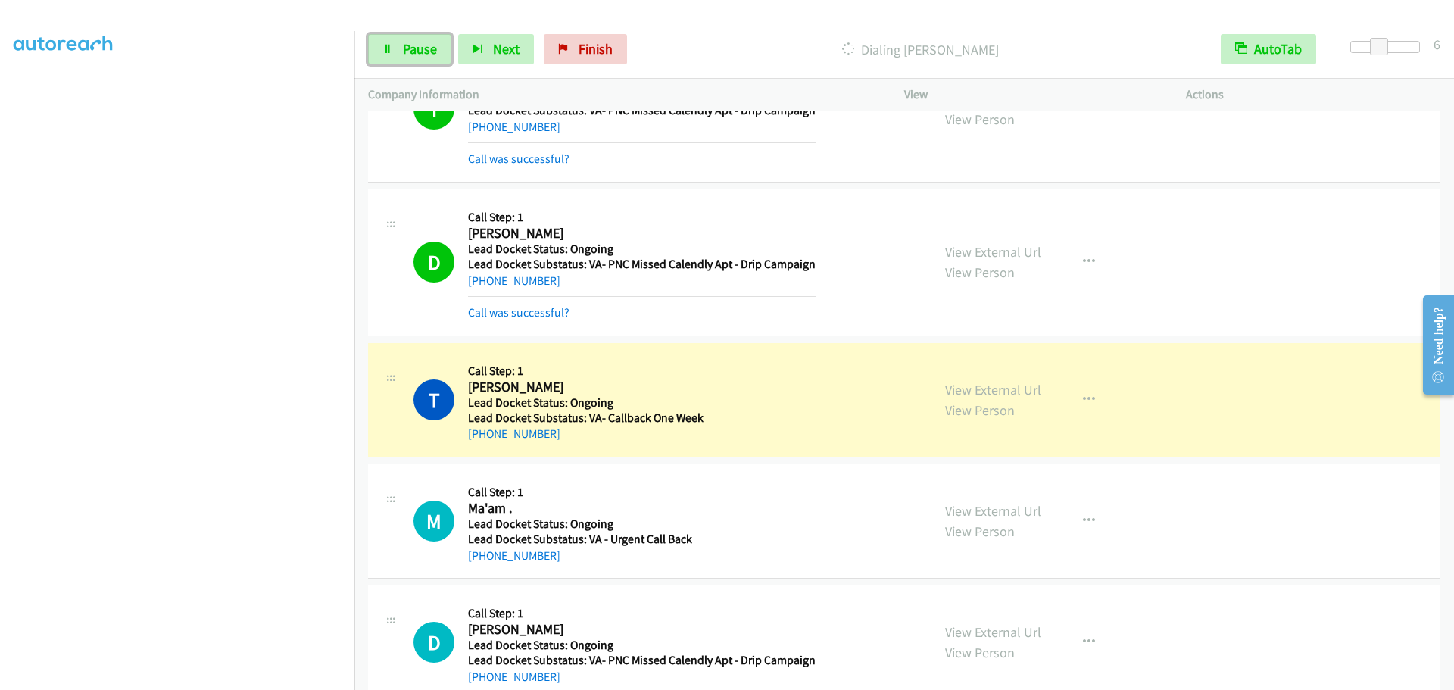
drag, startPoint x: 419, startPoint y: 45, endPoint x: 494, endPoint y: 20, distance: 79.0
click at [419, 45] on span "Pause" at bounding box center [420, 48] width 34 height 17
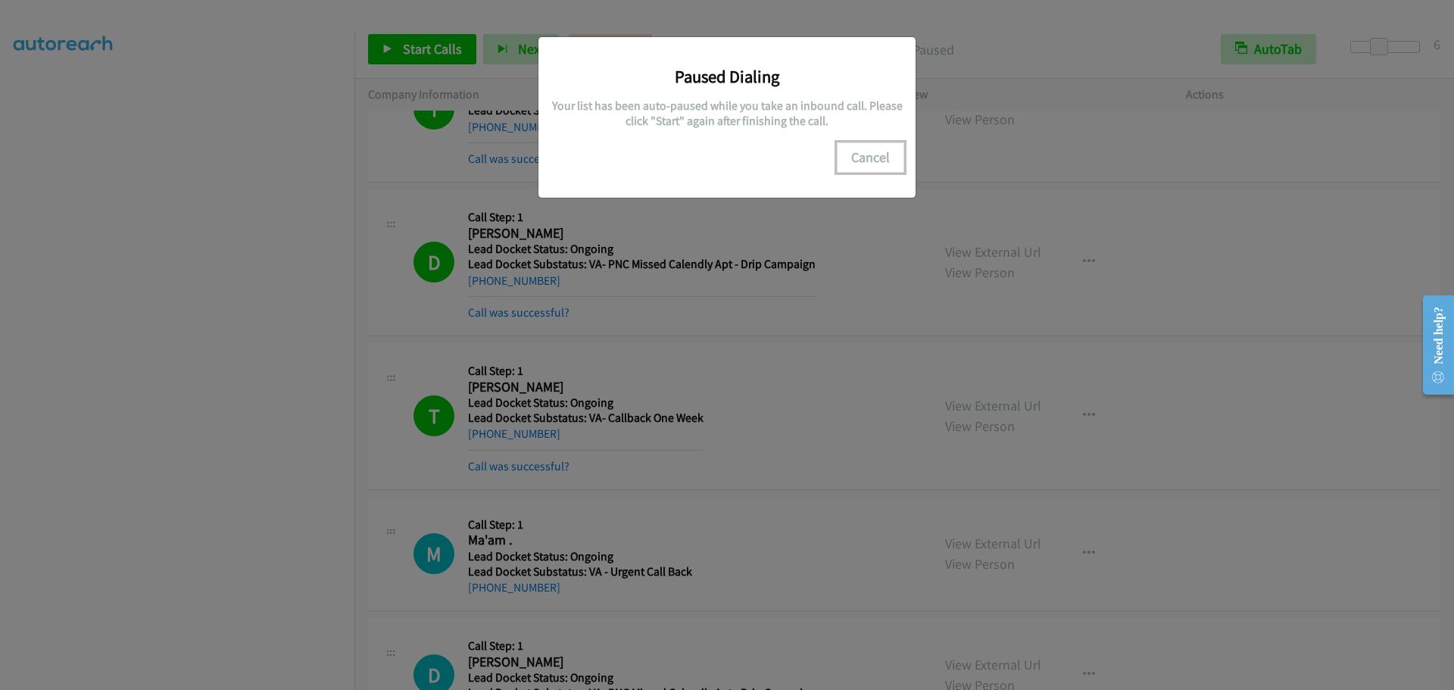
click at [855, 161] on button "Cancel" at bounding box center [870, 157] width 67 height 30
click at [858, 151] on button "Cancel" at bounding box center [870, 157] width 67 height 30
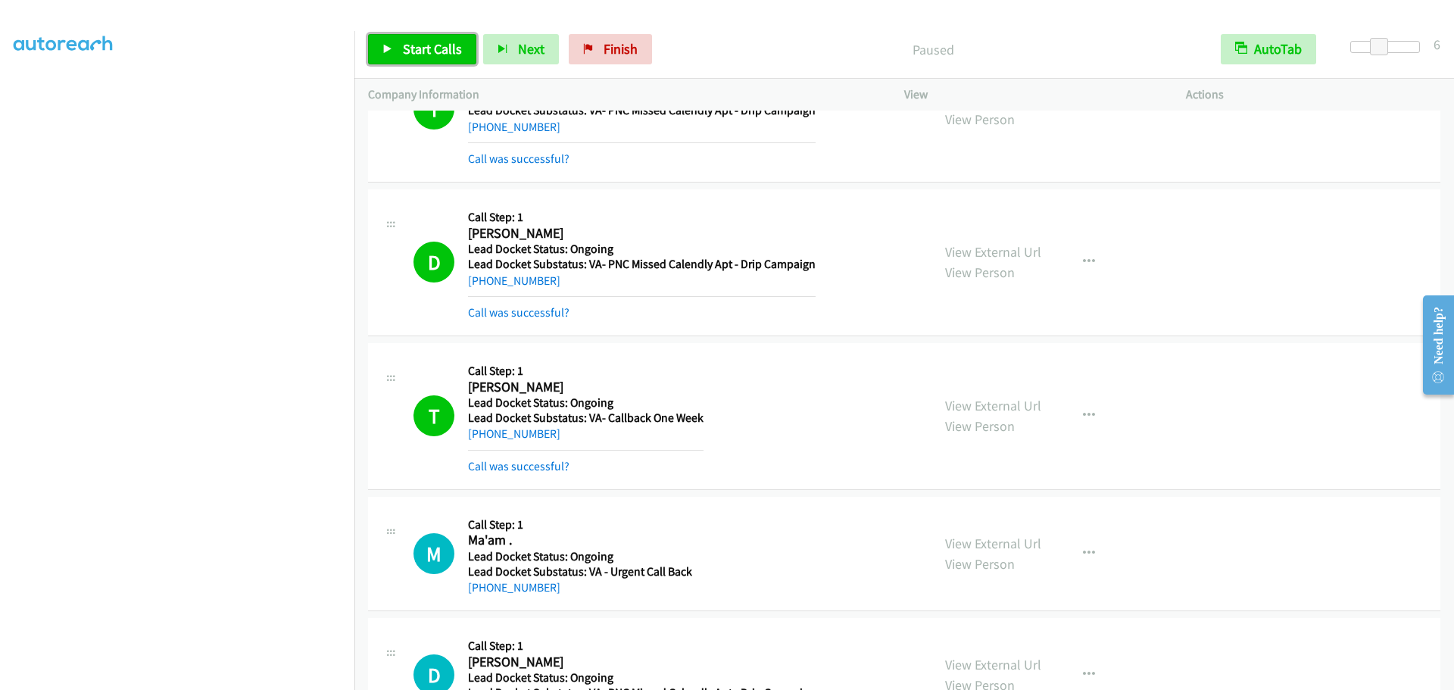
click at [418, 52] on span "Start Calls" at bounding box center [432, 48] width 59 height 17
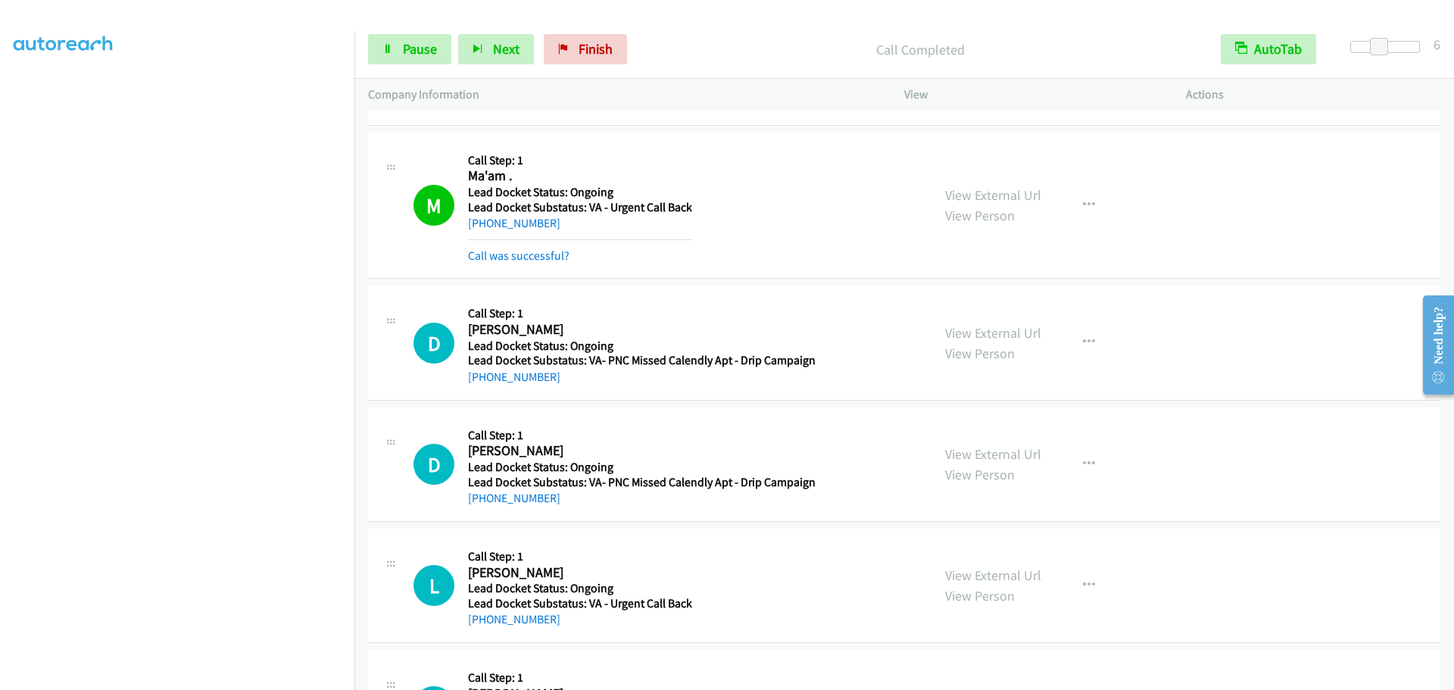
scroll to position [1796, 0]
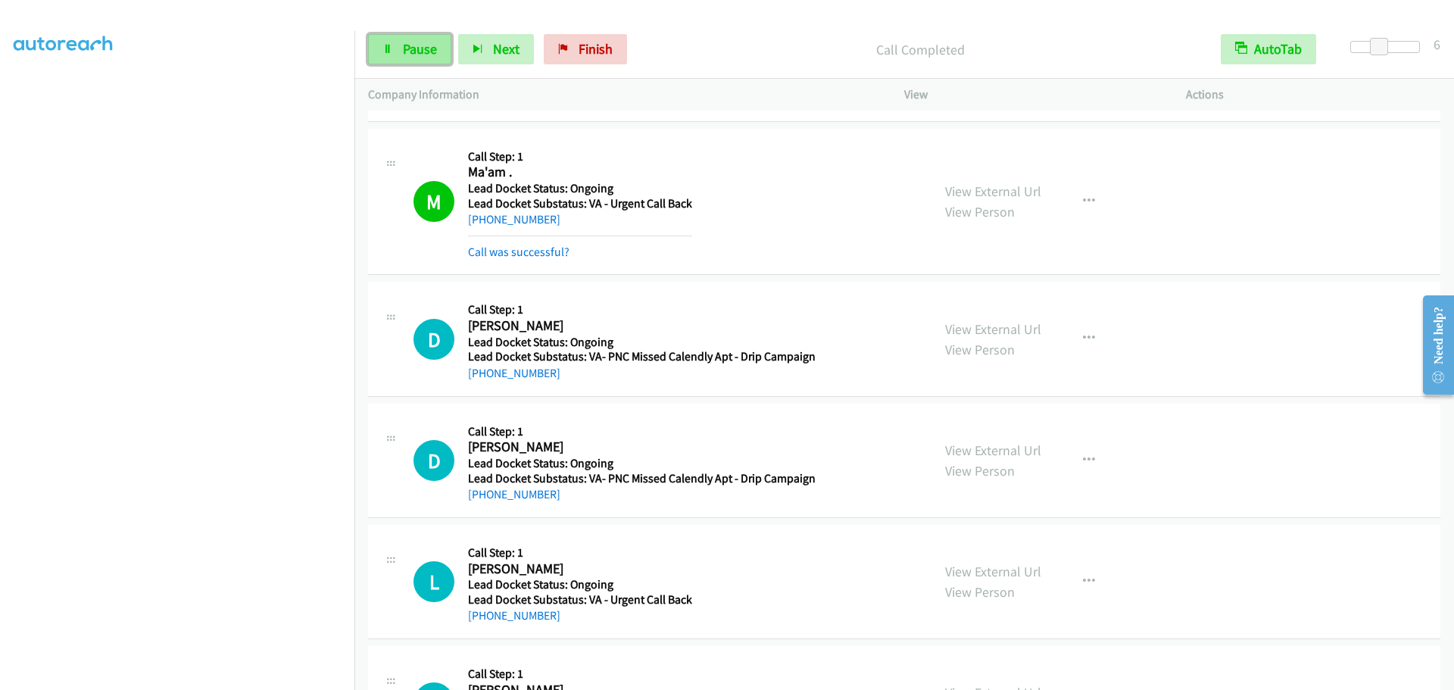
click at [419, 51] on span "Pause" at bounding box center [420, 48] width 34 height 17
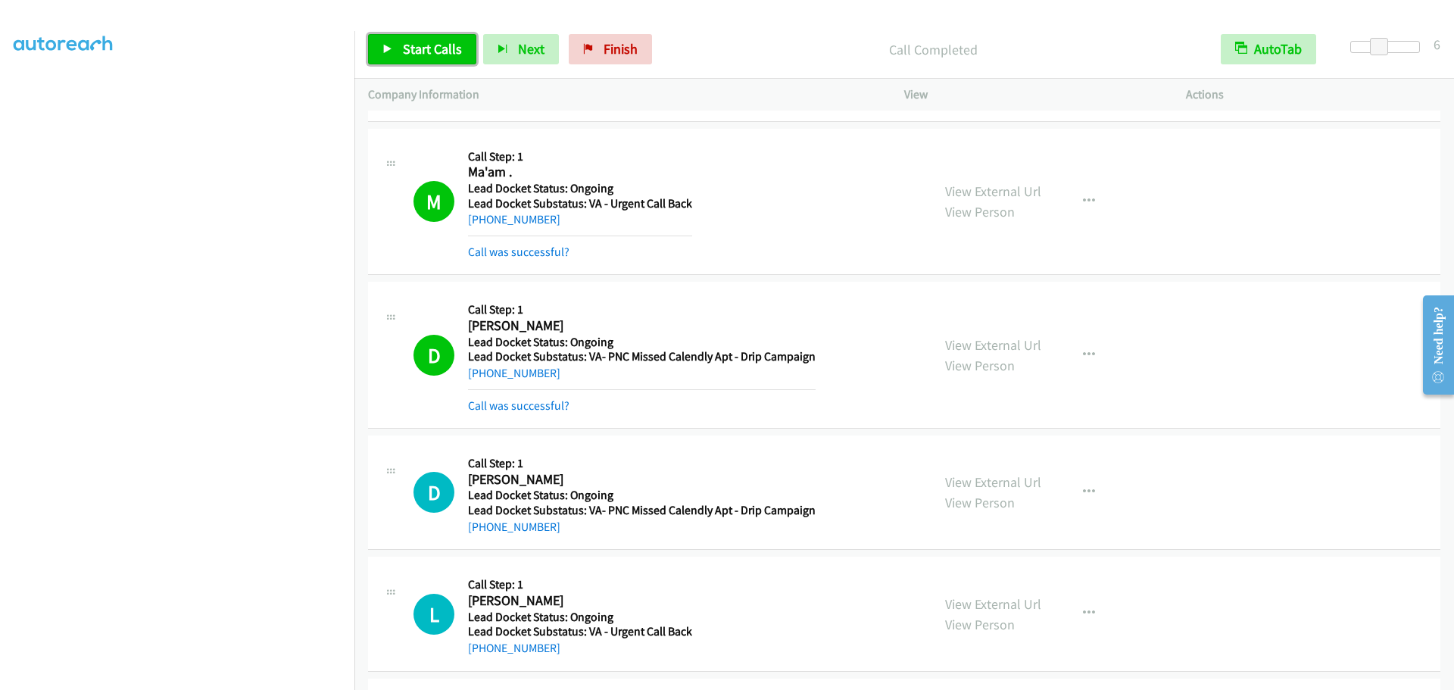
click at [432, 53] on span "Start Calls" at bounding box center [432, 48] width 59 height 17
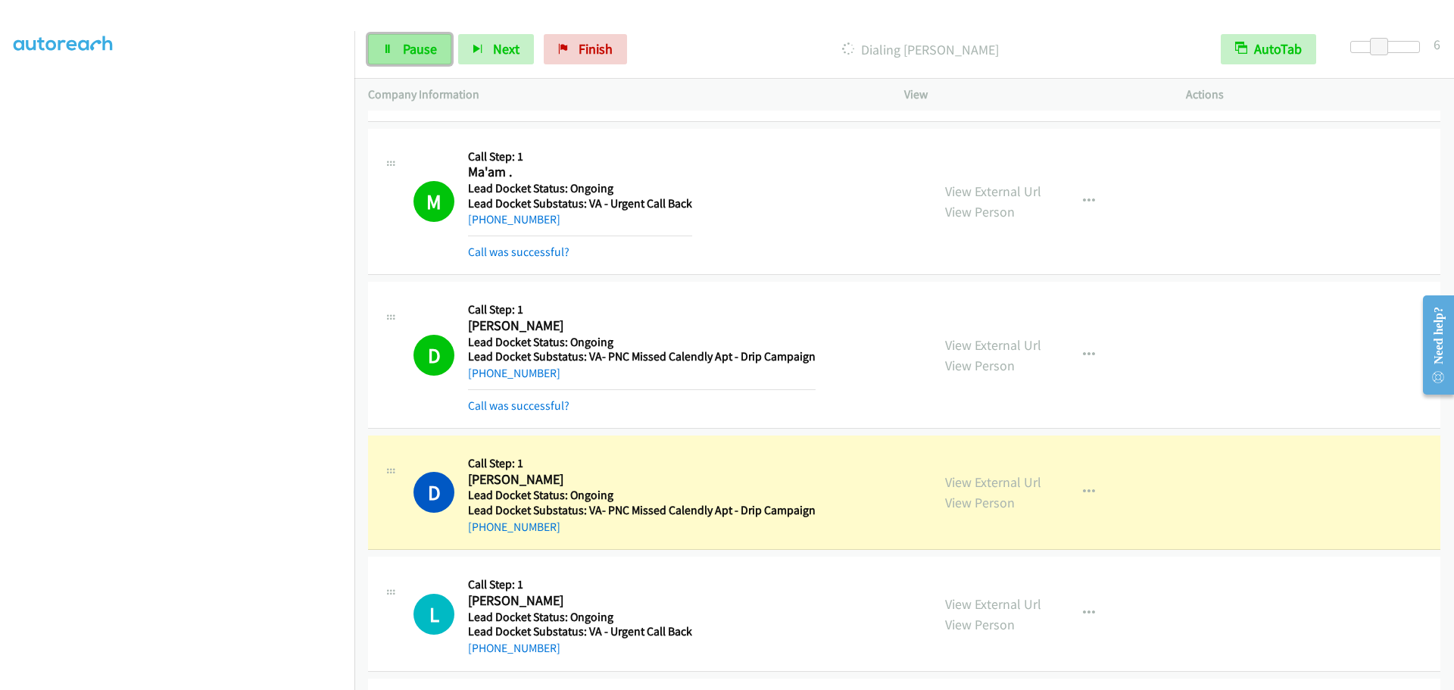
click at [428, 42] on span "Pause" at bounding box center [420, 48] width 34 height 17
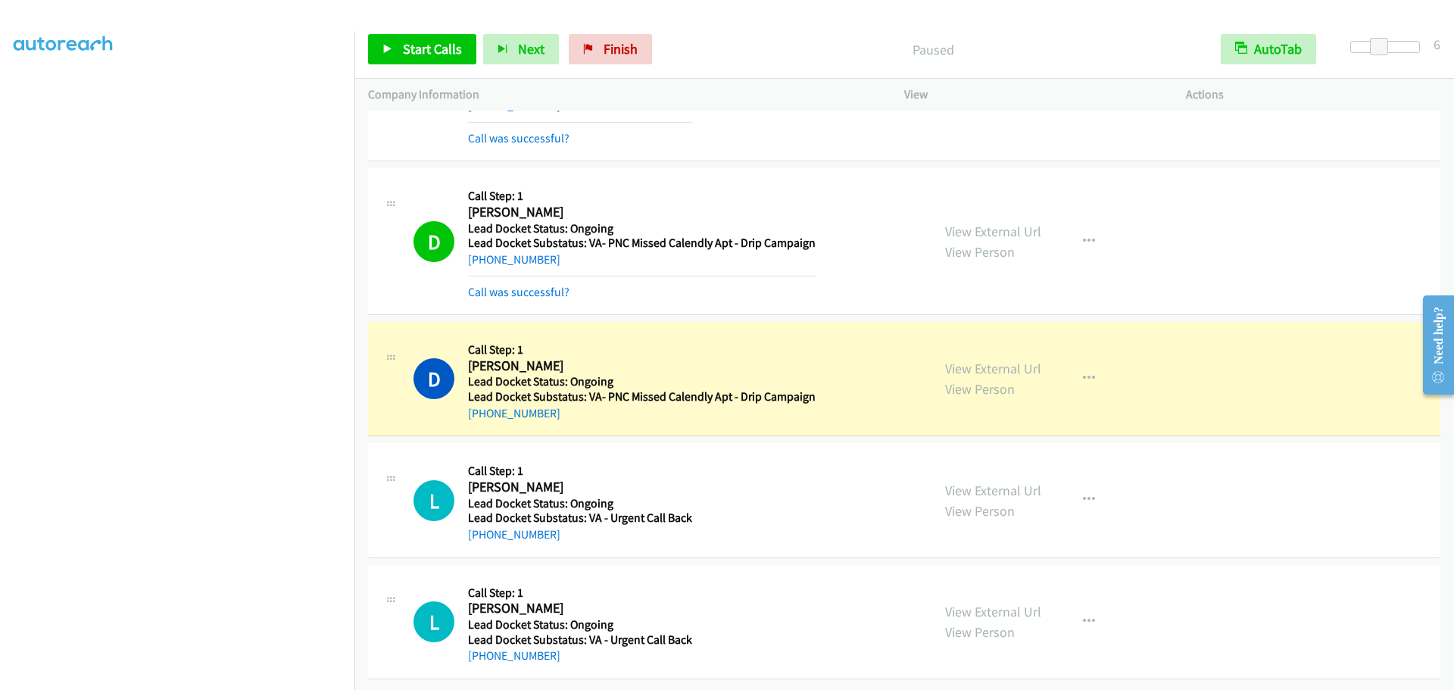
scroll to position [1921, 0]
